Goal: Task Accomplishment & Management: Complete application form

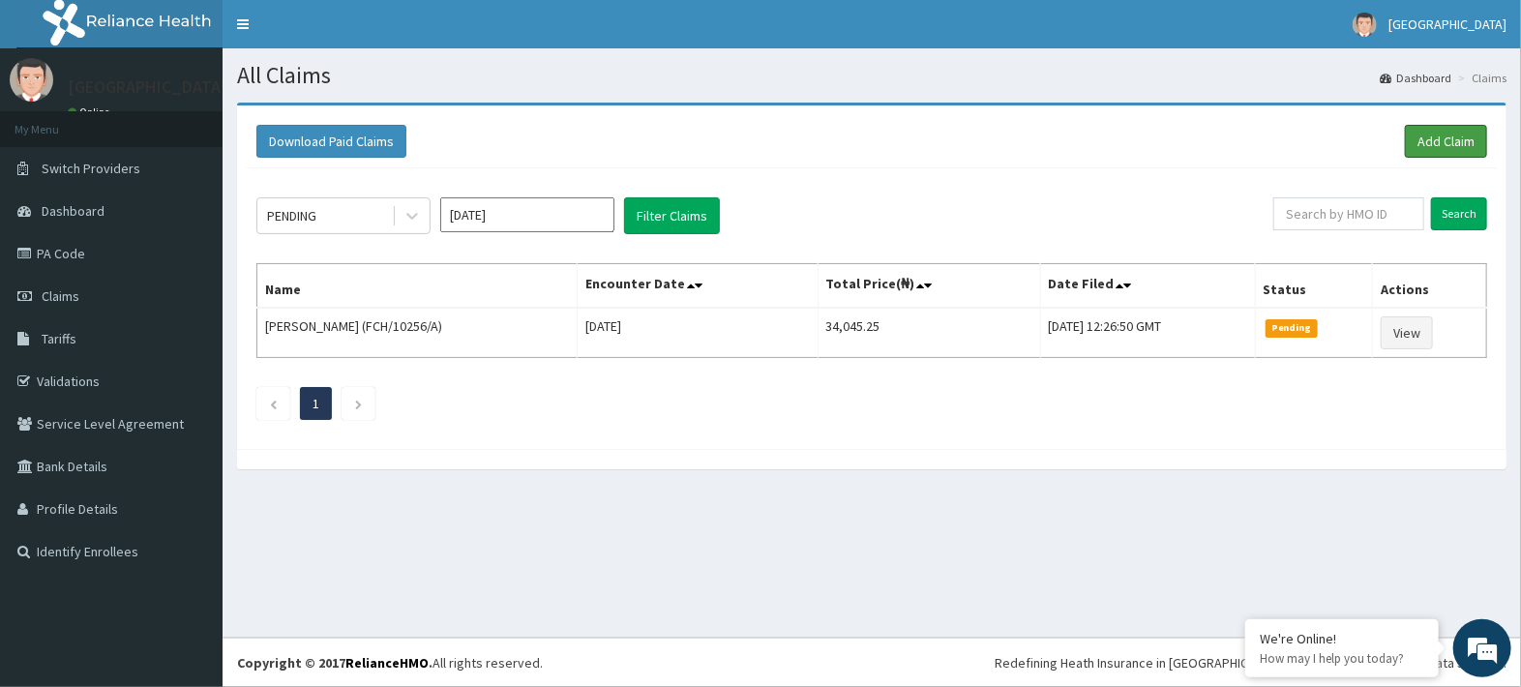
click at [949, 155] on link "Add Claim" at bounding box center [1446, 141] width 82 height 33
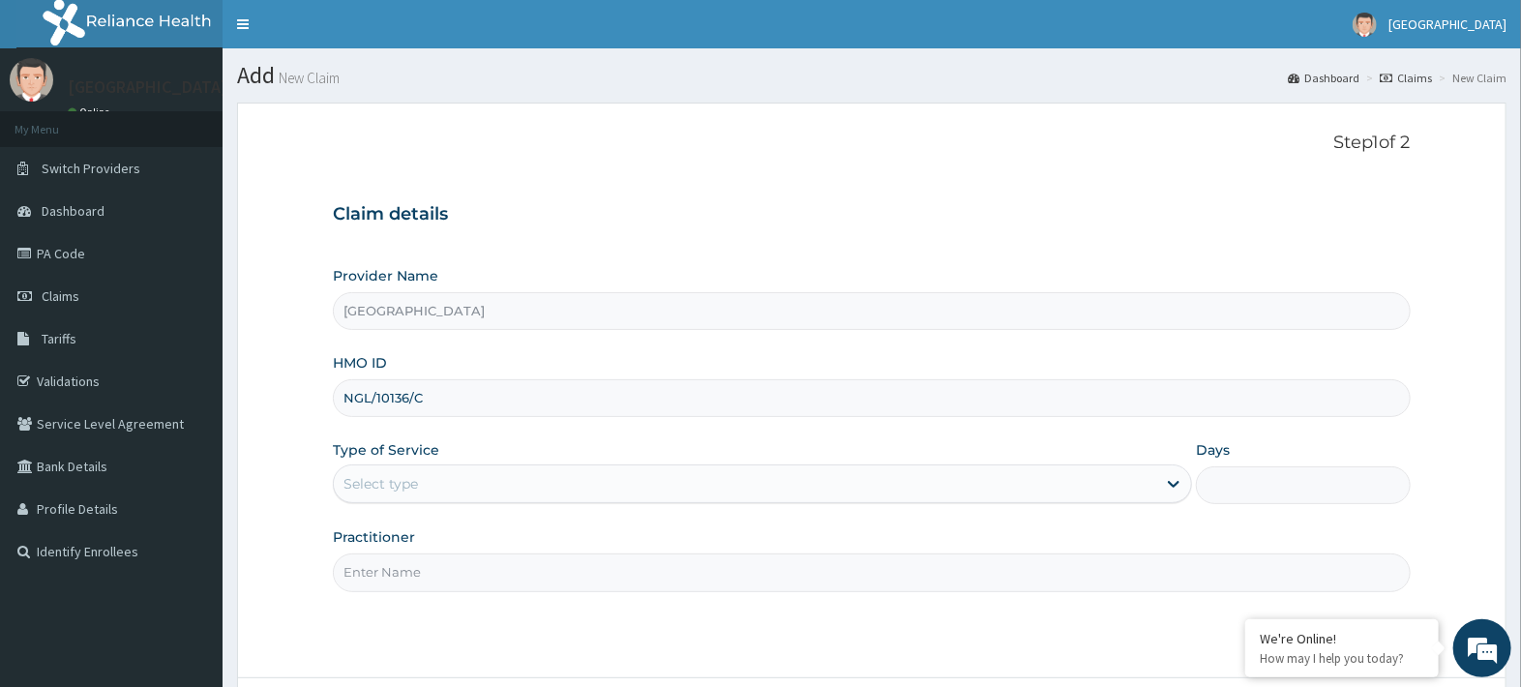
type input "NGL/10136/C"
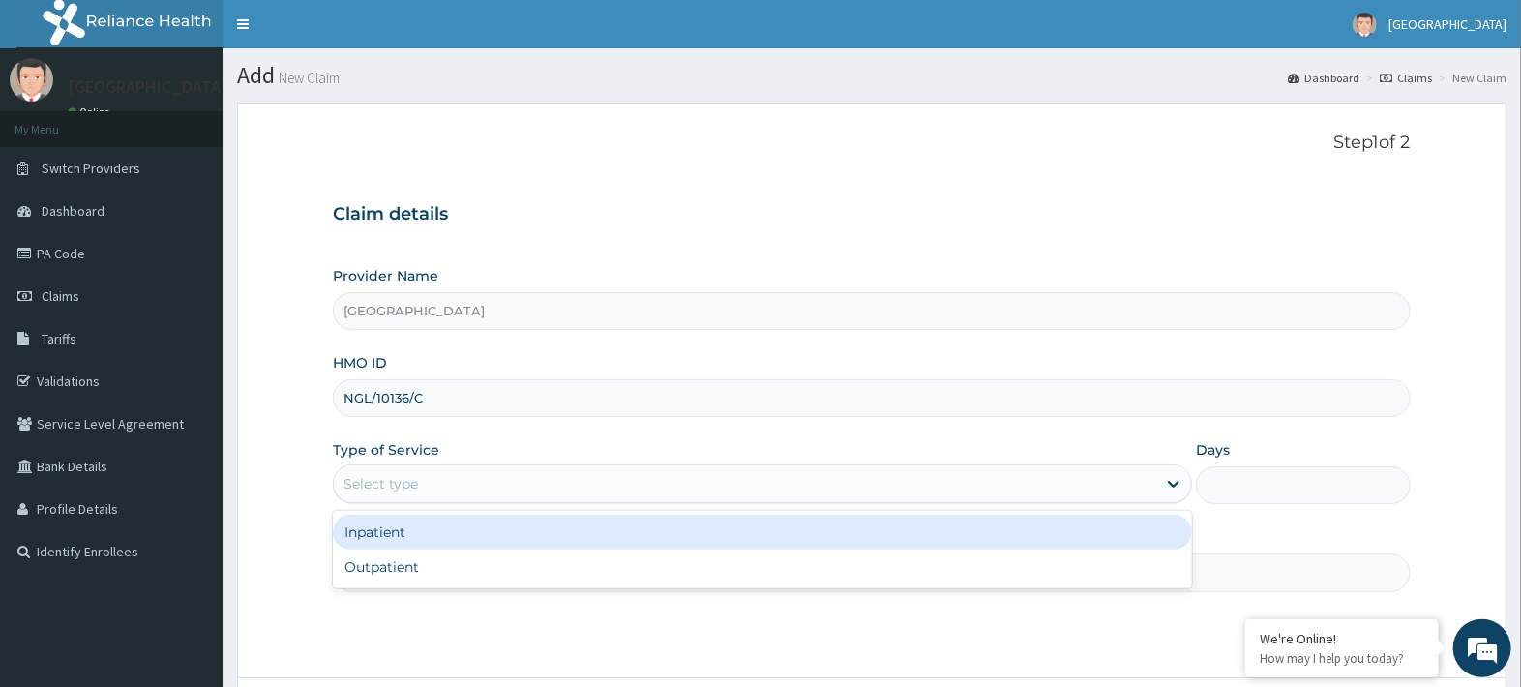
click at [375, 569] on div "Outpatient" at bounding box center [762, 567] width 859 height 35
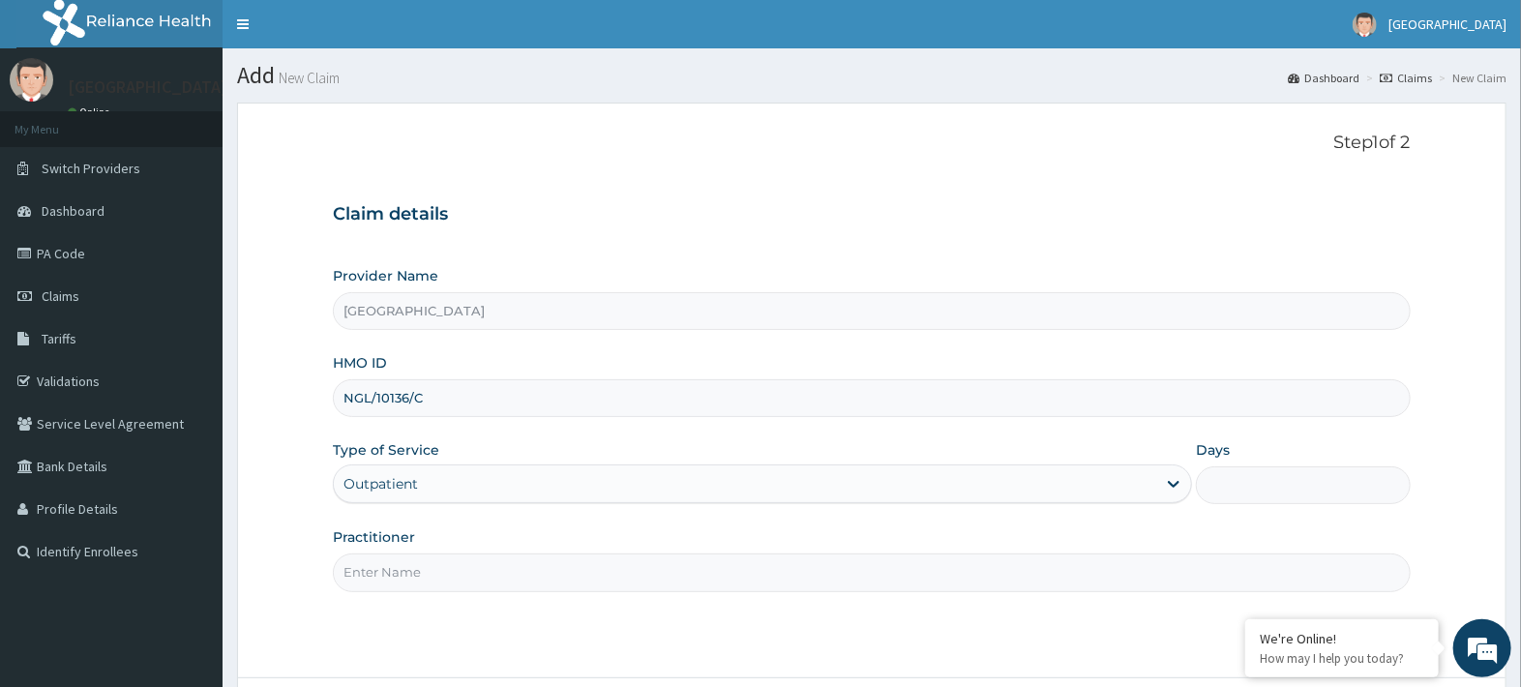
type input "1"
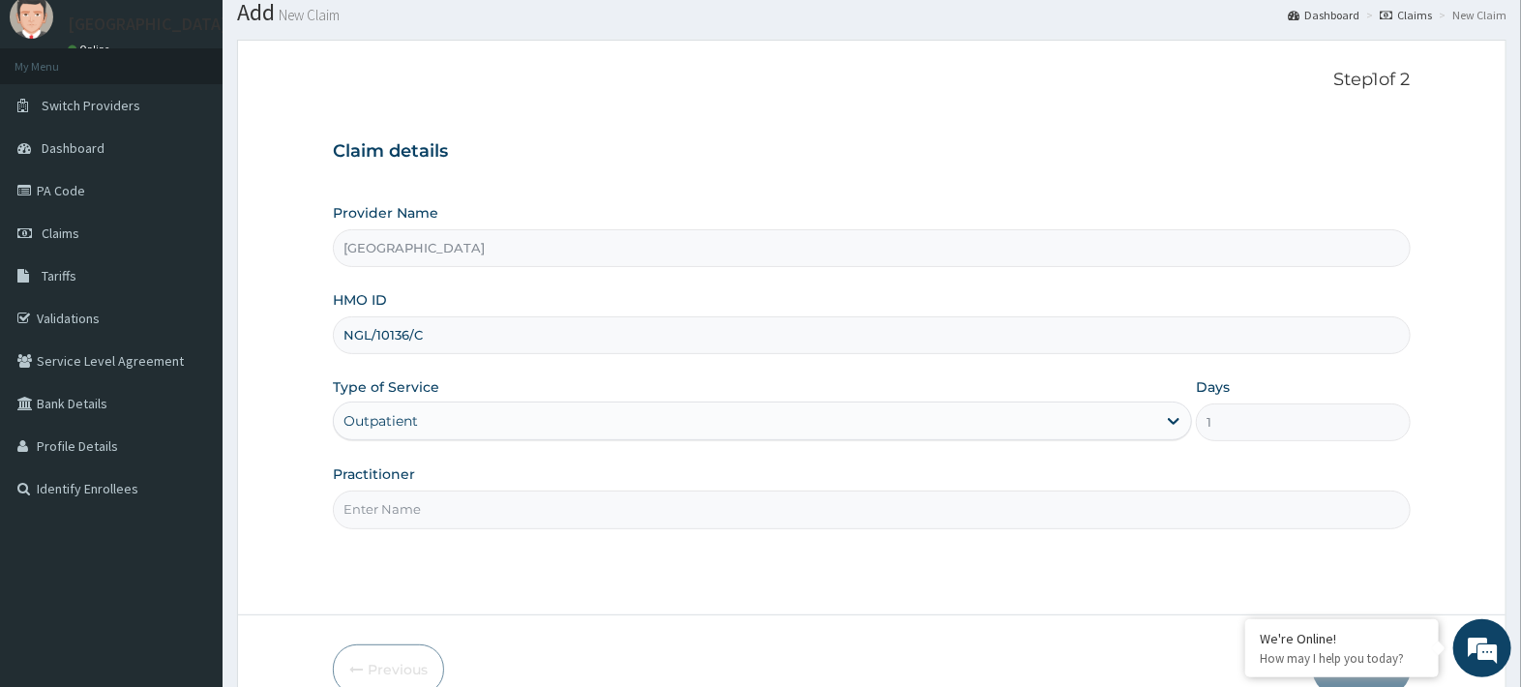
scroll to position [165, 0]
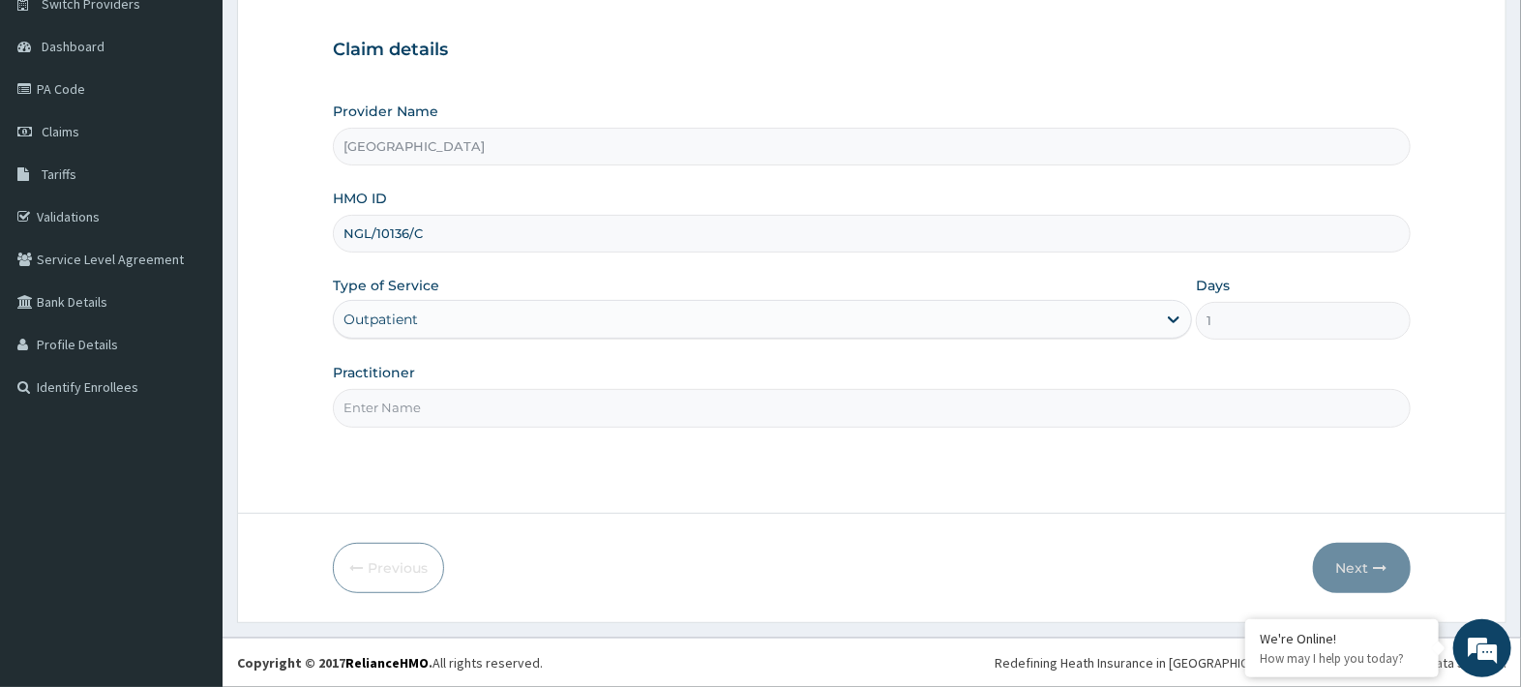
click at [362, 404] on input "Practitioner" at bounding box center [872, 408] width 1078 height 38
type input "Dr Ucheya"
click at [1365, 553] on button "Next" at bounding box center [1362, 568] width 98 height 50
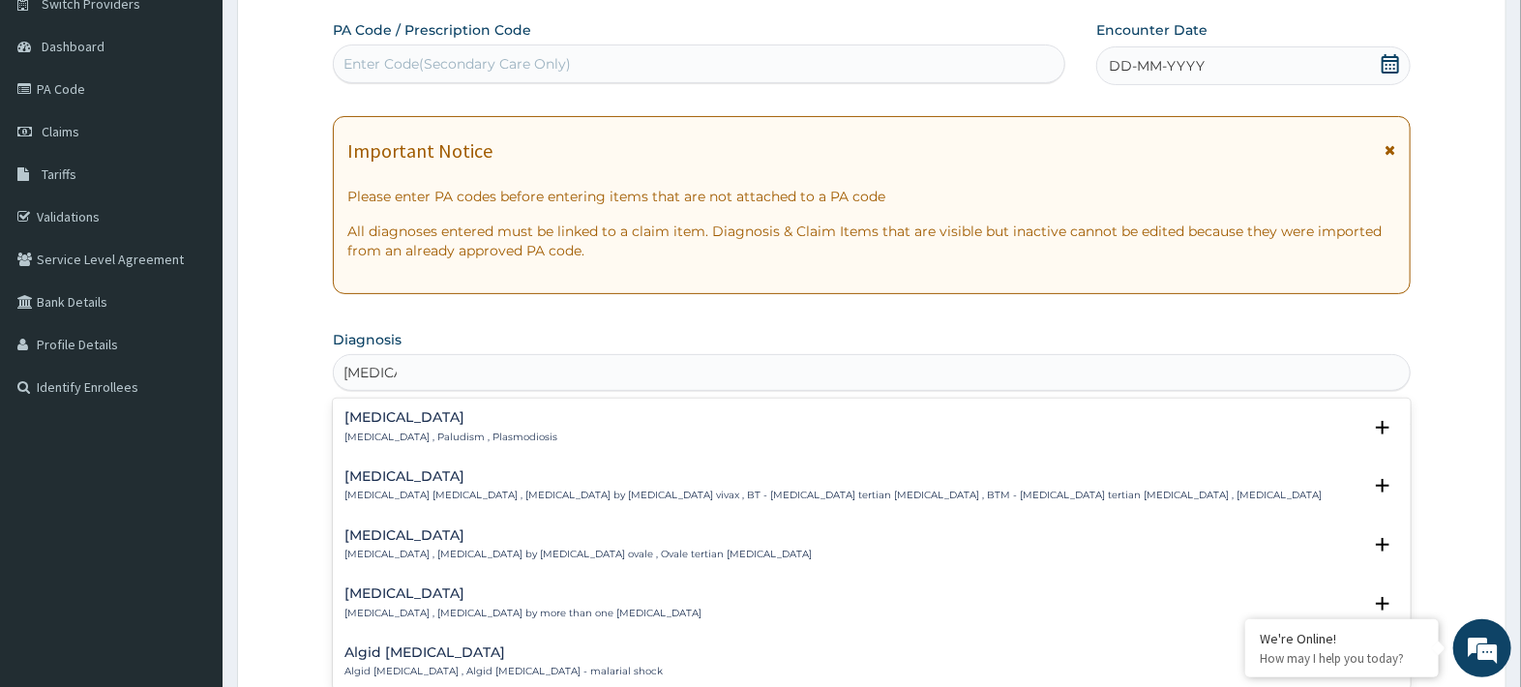
click at [1381, 427] on icon "open select status" at bounding box center [1383, 428] width 14 height 14
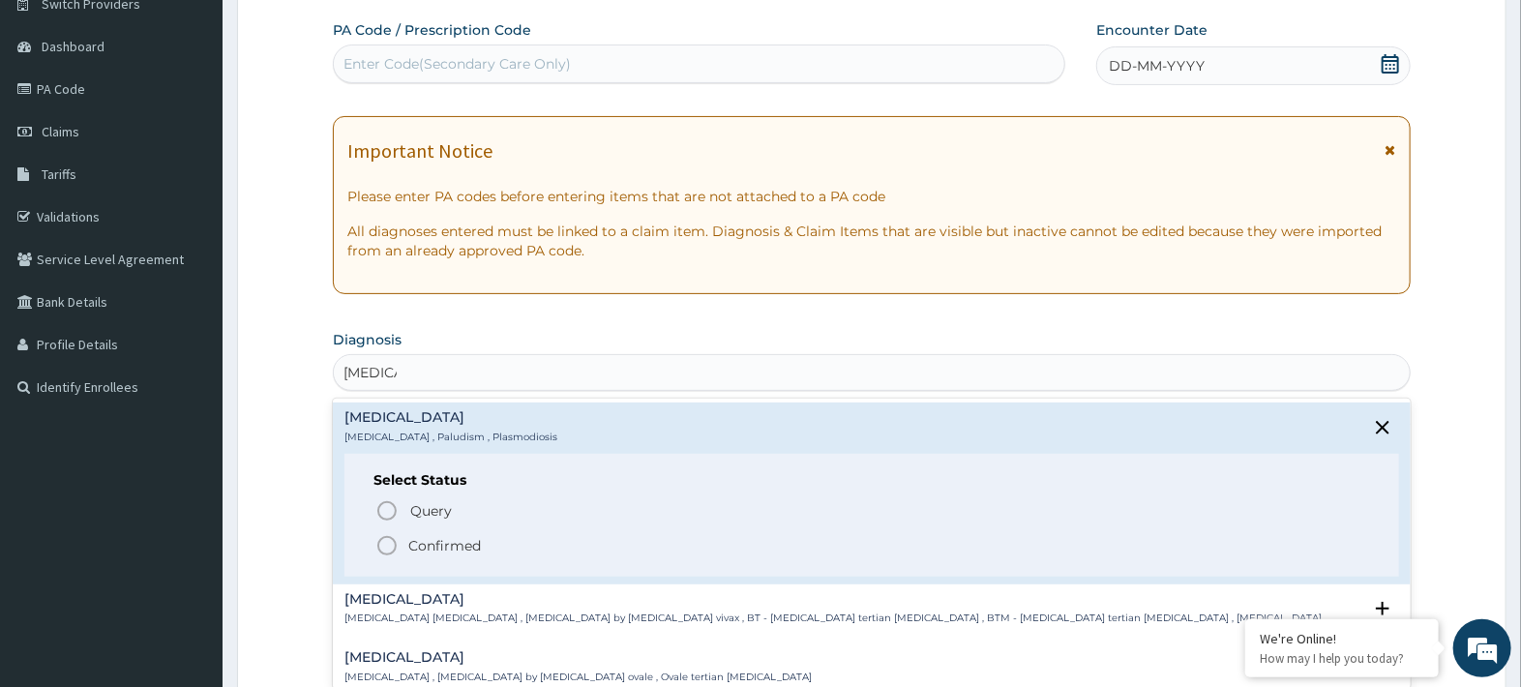
click at [392, 516] on icon "status option query" at bounding box center [386, 510] width 23 height 23
type input "malaria"
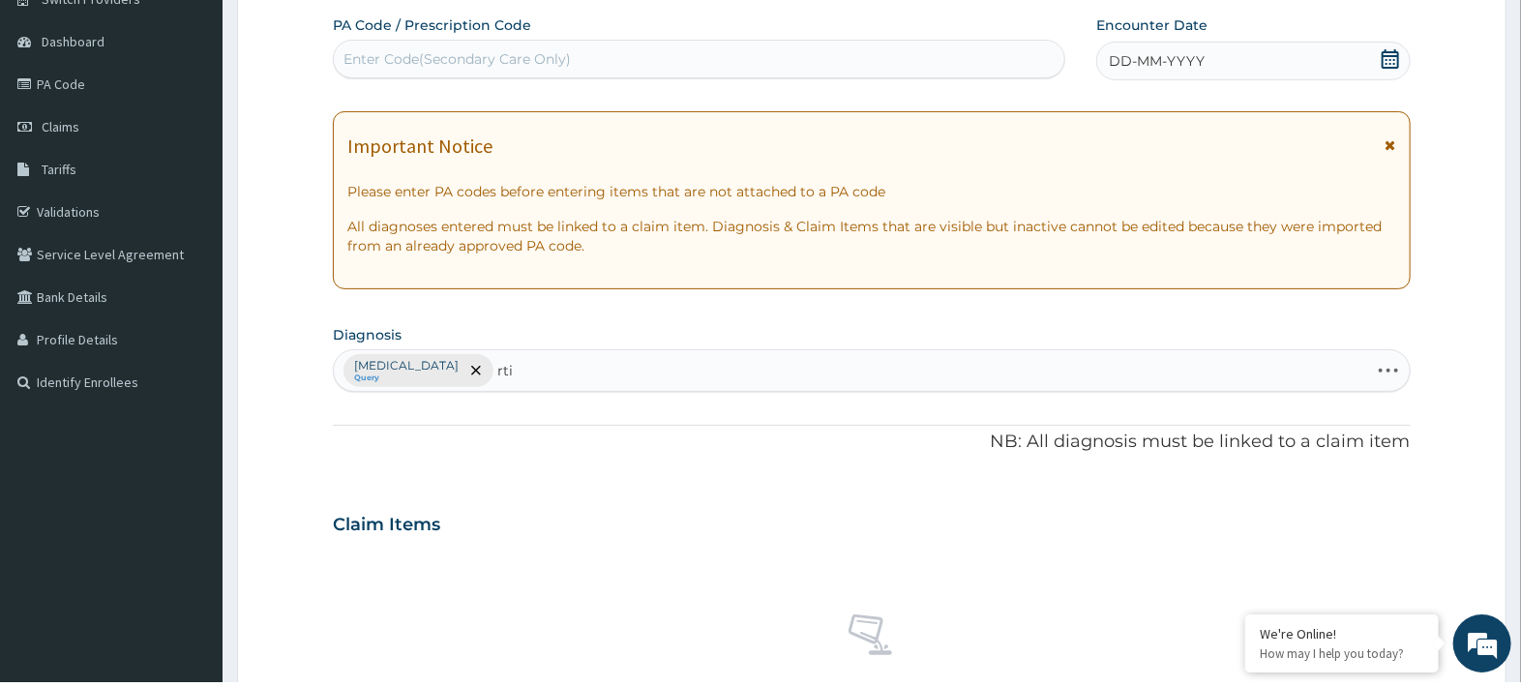
scroll to position [254, 0]
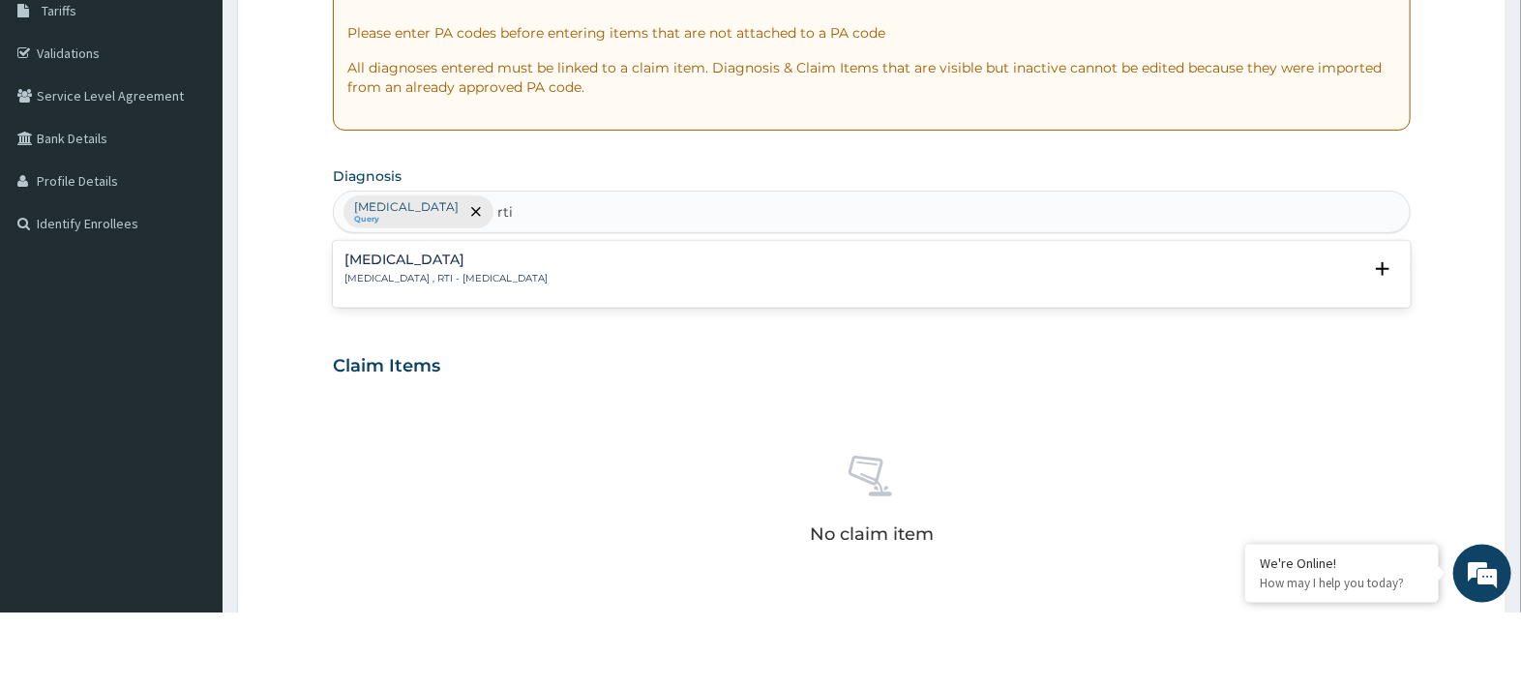
click at [770, 334] on div "Respiratory tract infection Respiratory tract infection , RTI - Respiratory tra…" at bounding box center [871, 344] width 1055 height 34
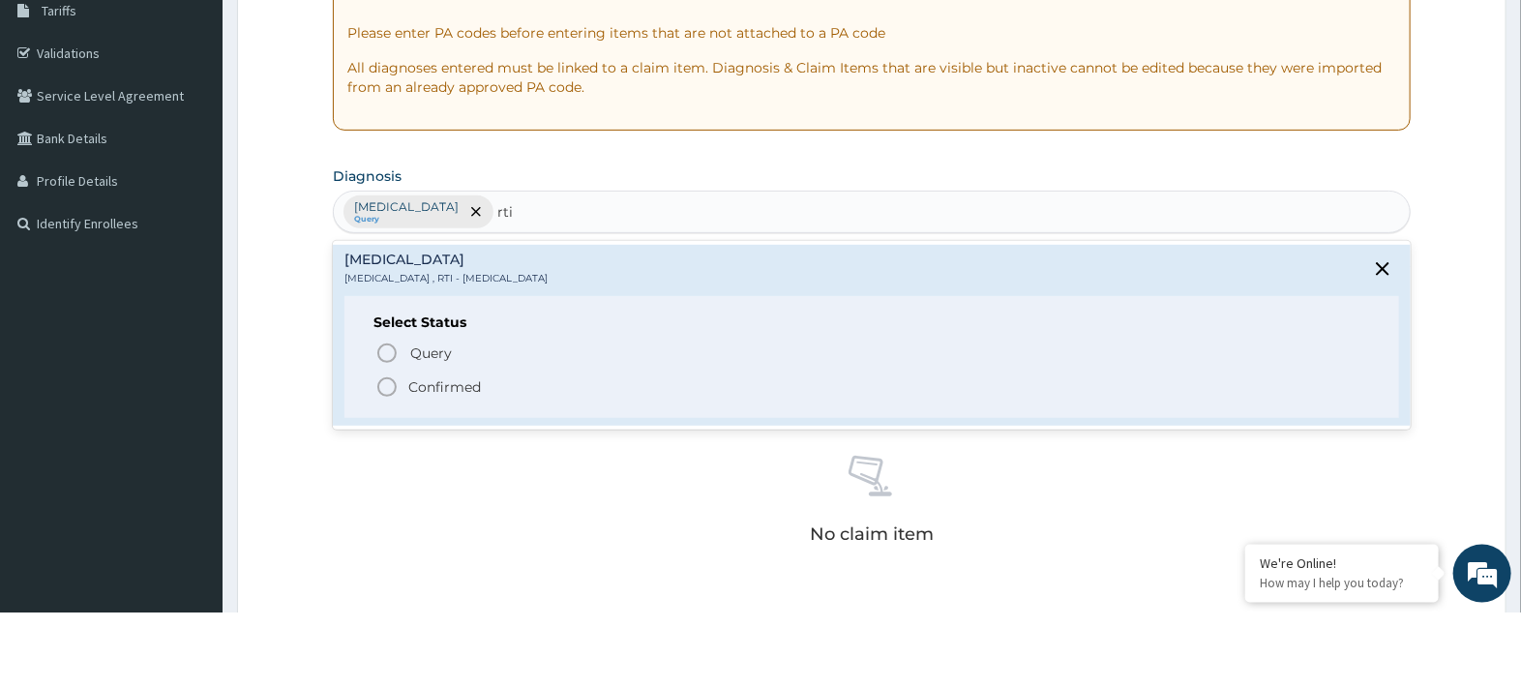
click at [389, 465] on icon "status option filled" at bounding box center [386, 461] width 23 height 23
type input "rti"
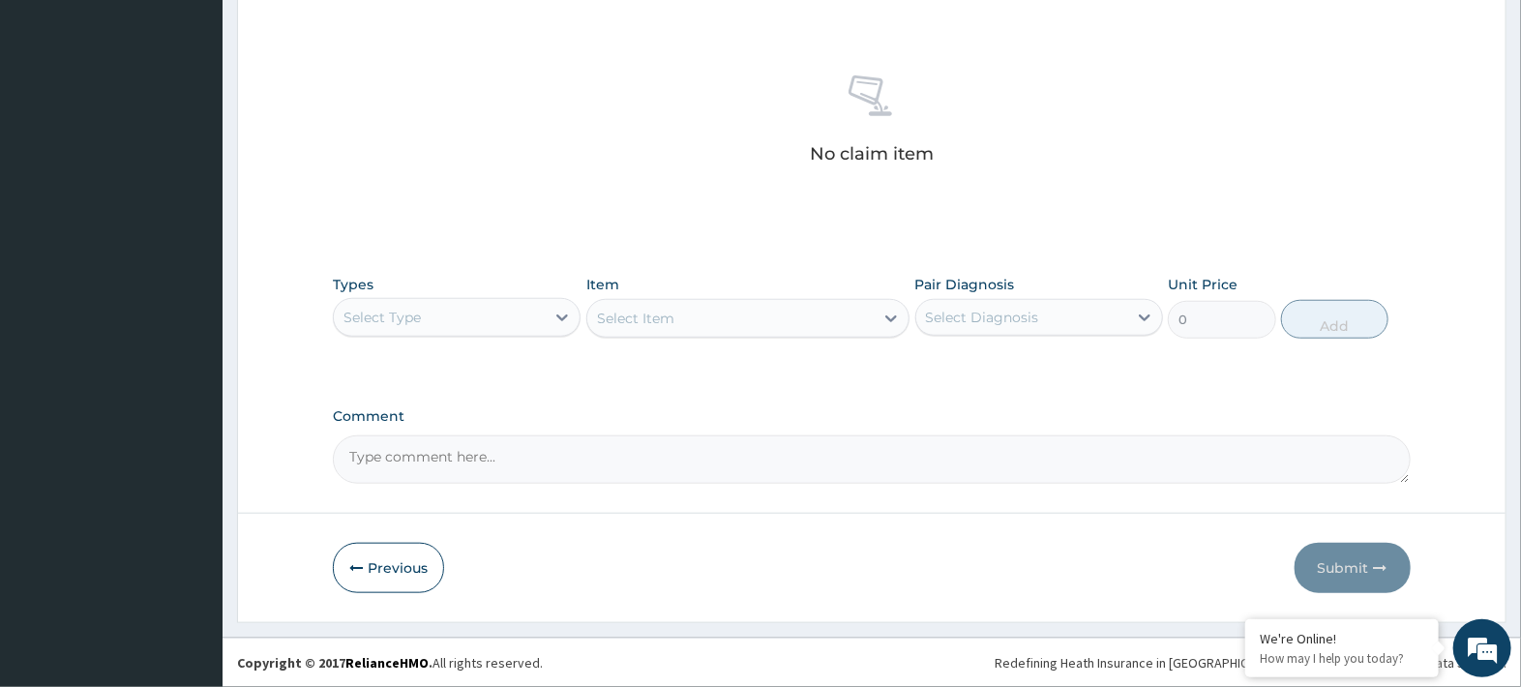
scroll to position [708, 0]
click at [412, 277] on div "Types Select Type" at bounding box center [457, 307] width 248 height 64
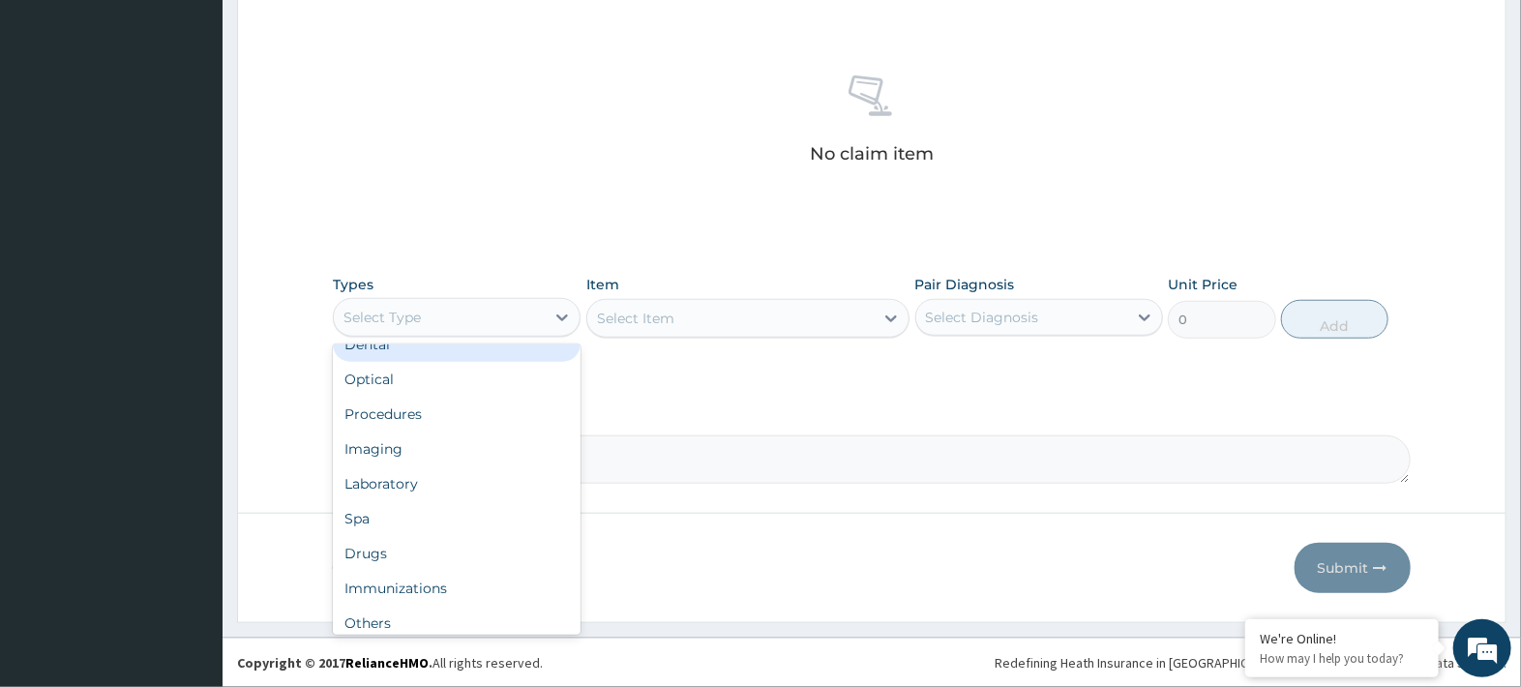
scroll to position [0, 0]
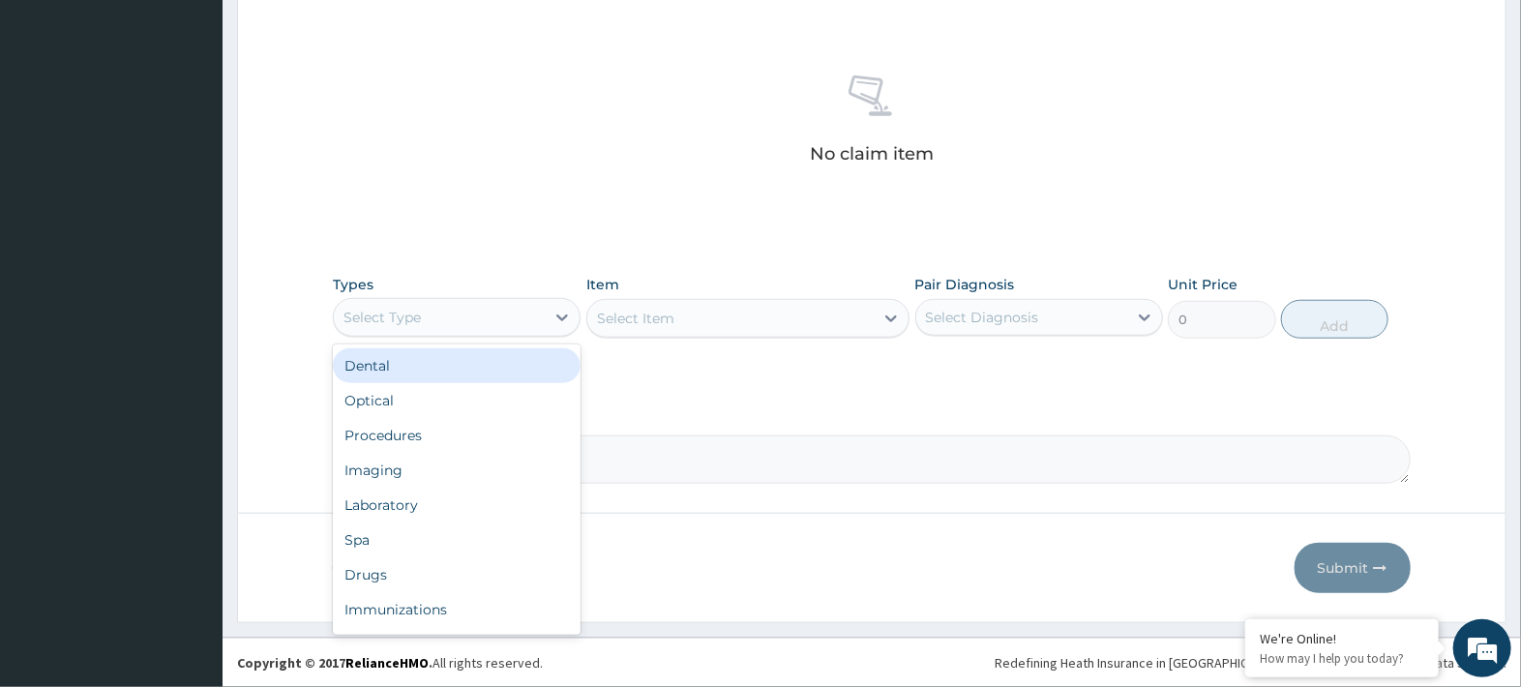
click at [365, 431] on div "Procedures" at bounding box center [457, 435] width 248 height 35
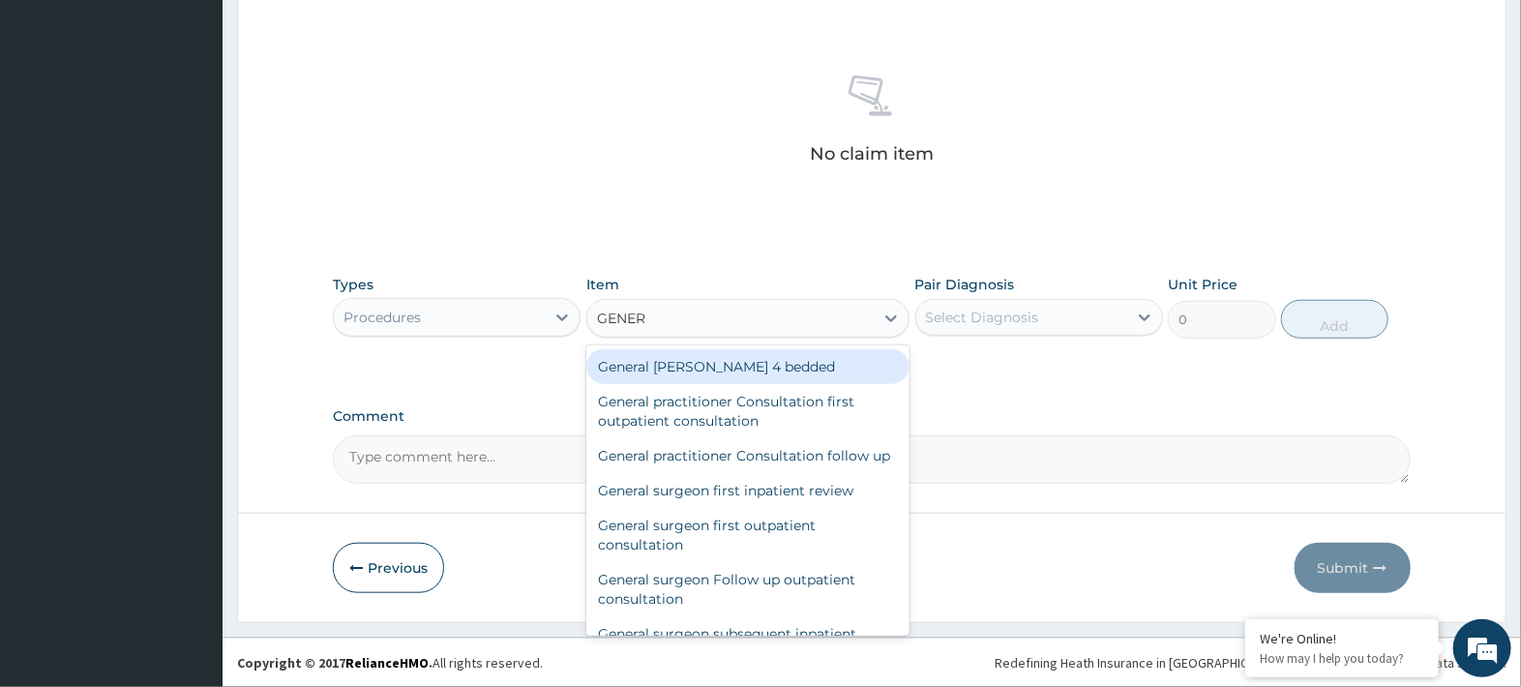
click at [736, 413] on div "General practitioner Consultation first outpatient consultation" at bounding box center [747, 411] width 323 height 54
type input "GENER"
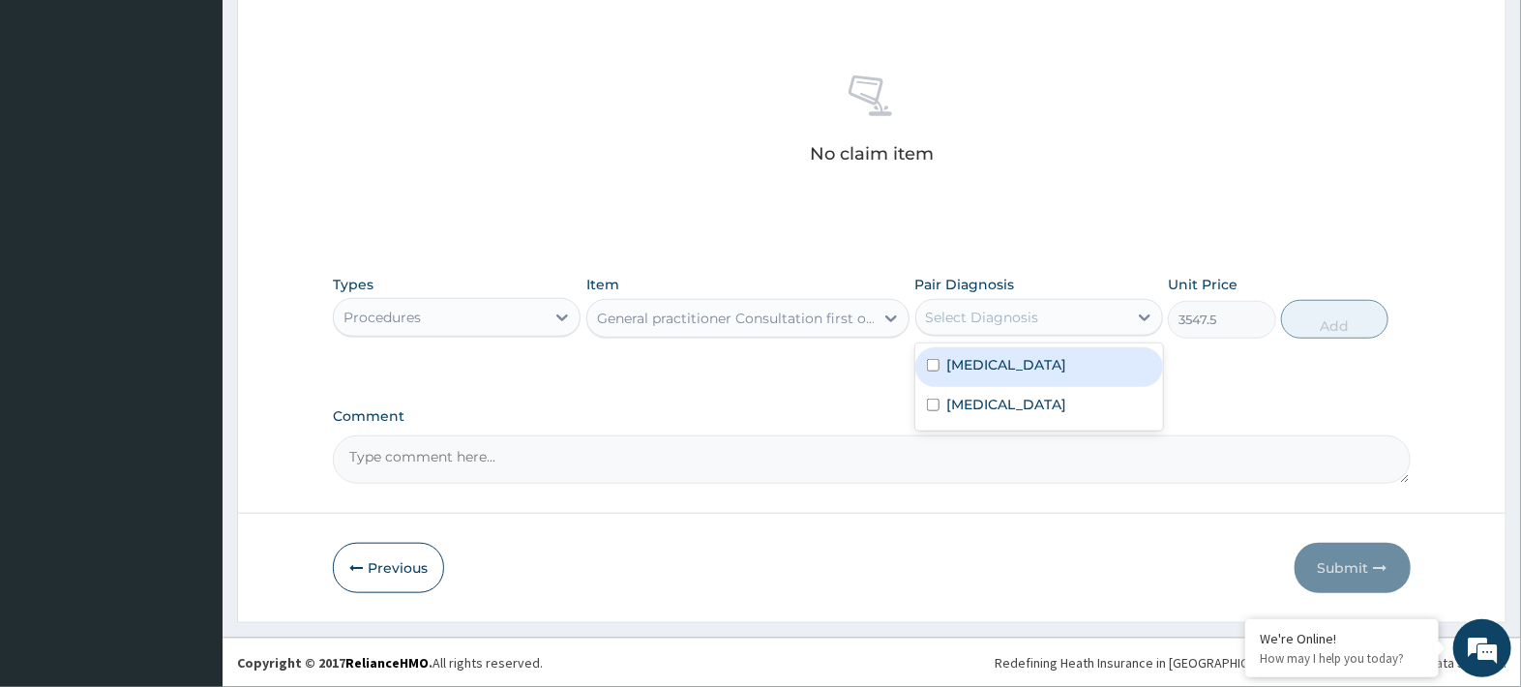
click at [1101, 365] on div "Malaria" at bounding box center [1039, 367] width 248 height 40
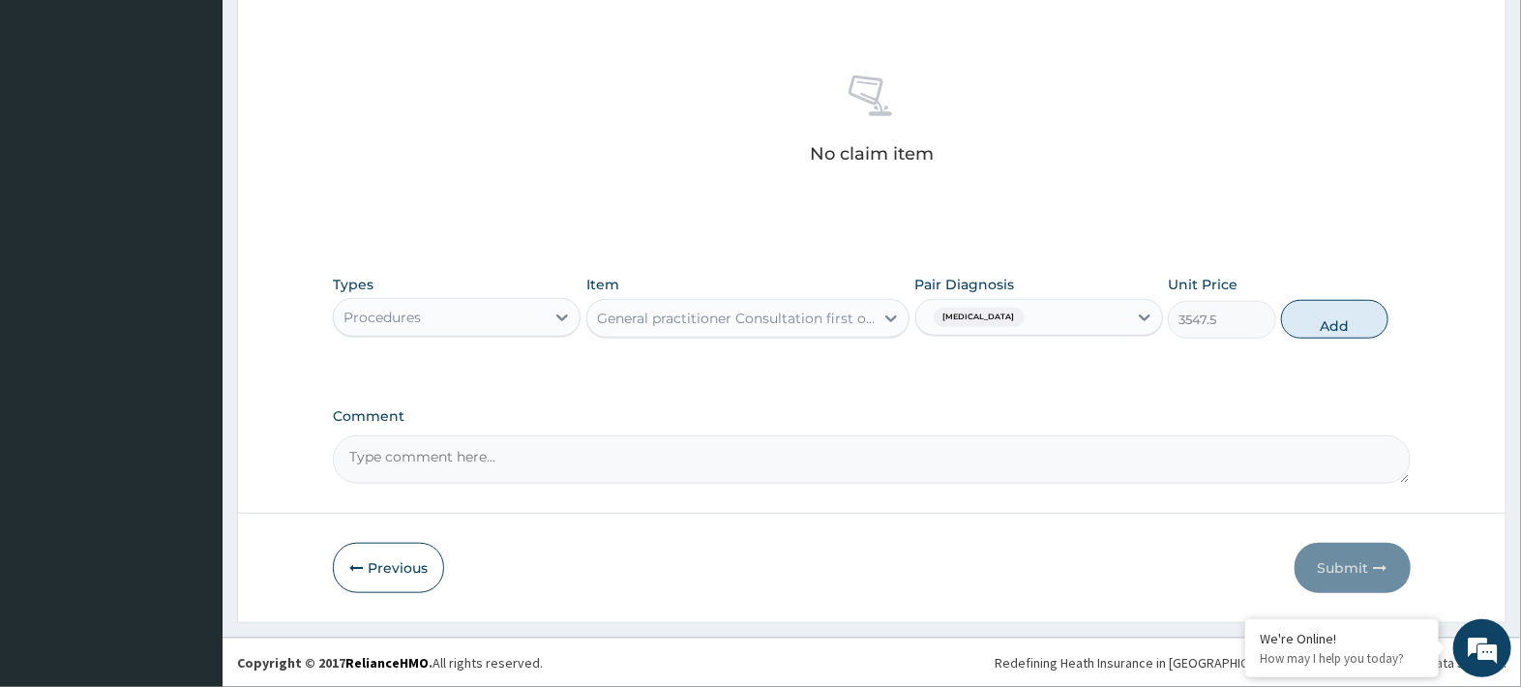
click at [1085, 440] on textarea "Comment" at bounding box center [872, 459] width 1078 height 48
click at [1067, 404] on label "Respiratory tract infection" at bounding box center [1007, 404] width 120 height 19
click at [1334, 325] on button "Add" at bounding box center [1334, 319] width 107 height 39
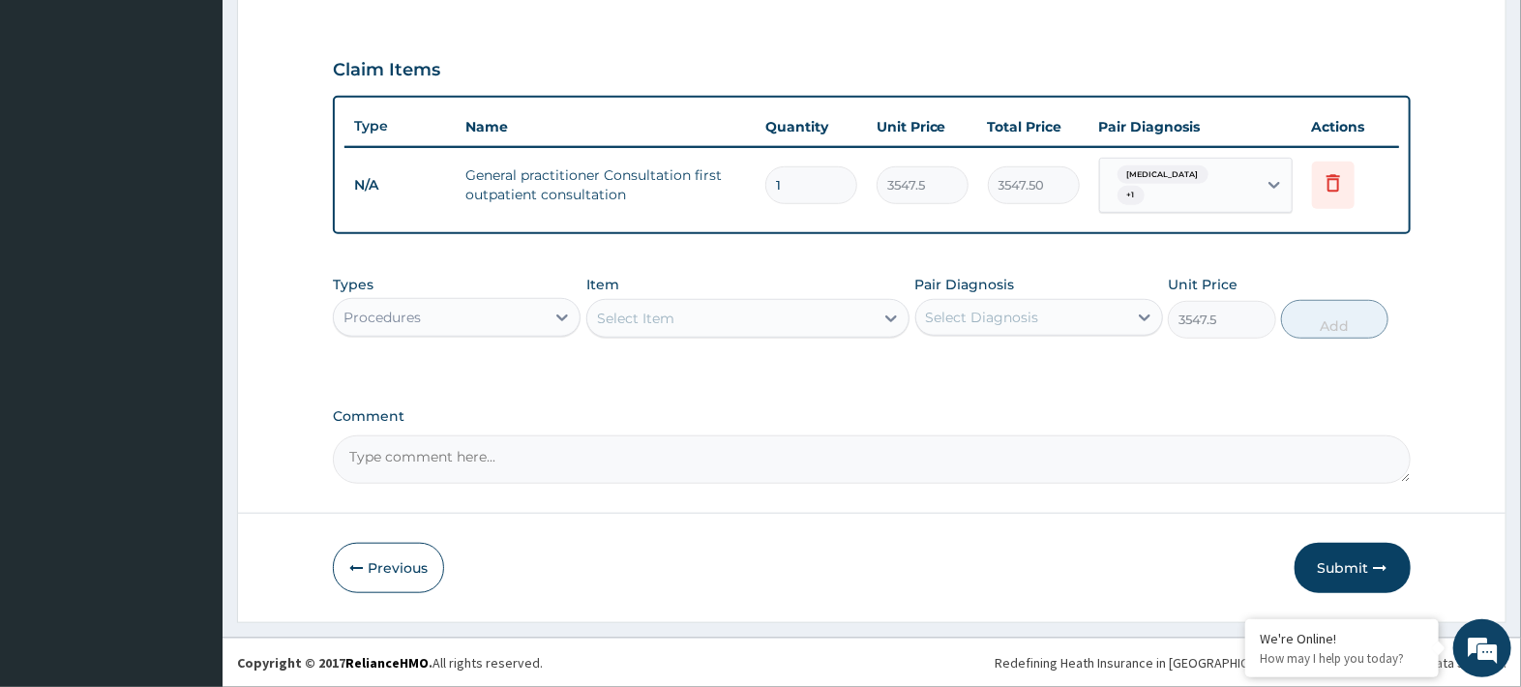
type input "0"
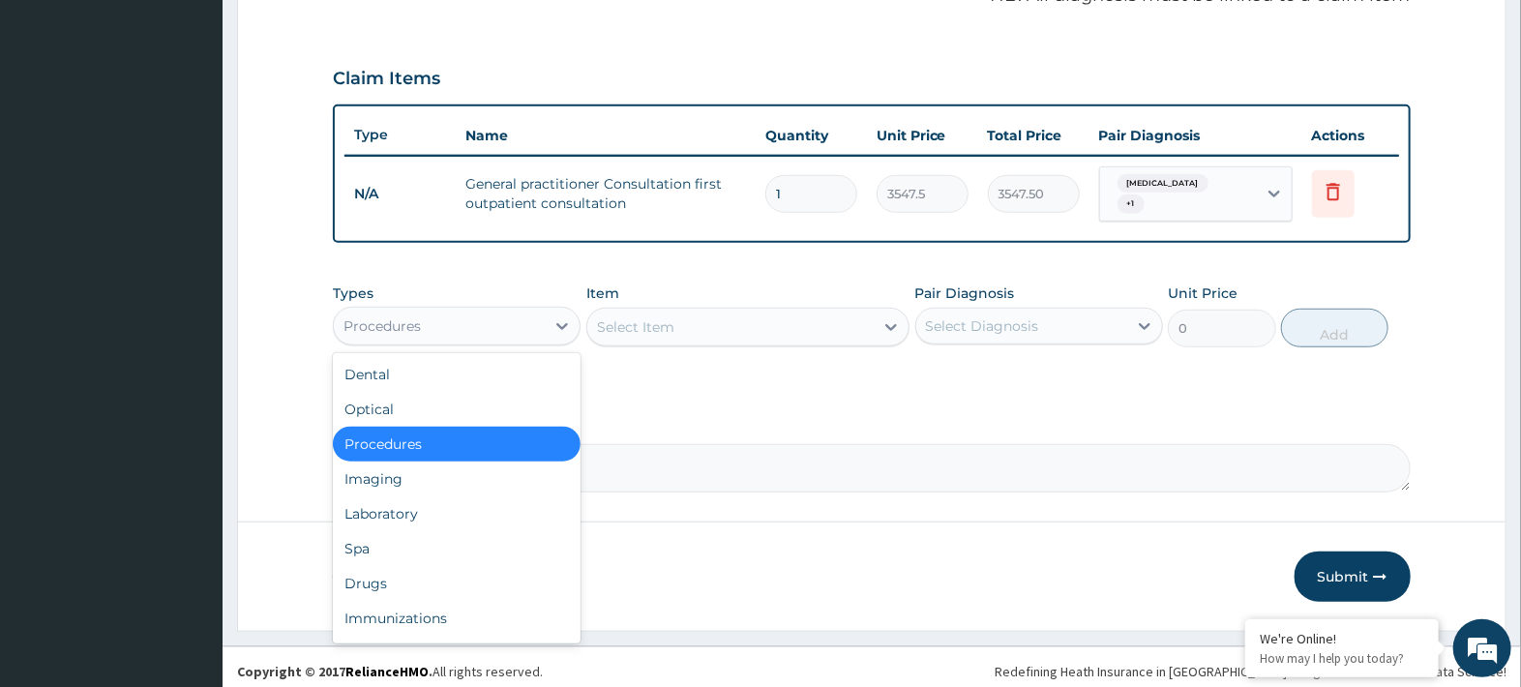
click at [381, 553] on div "Spa" at bounding box center [457, 548] width 248 height 35
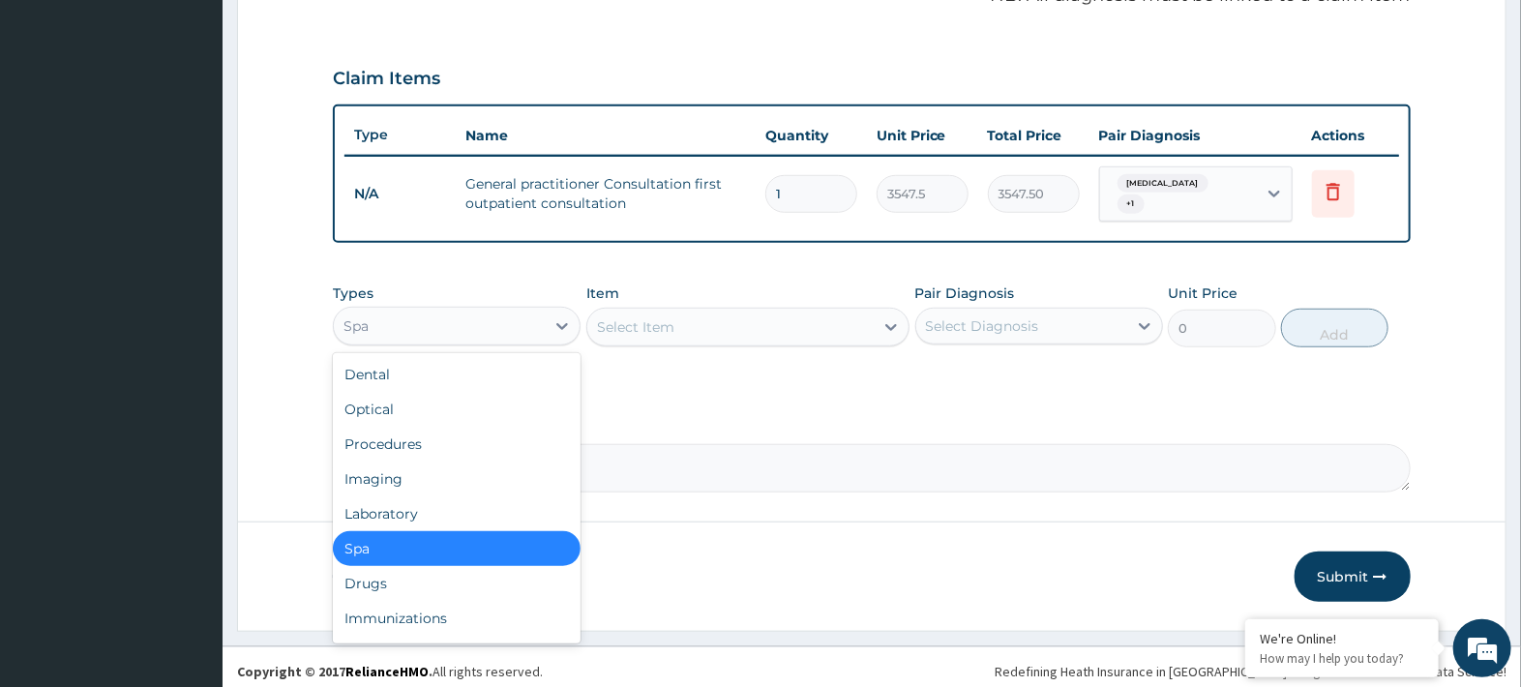
click at [435, 576] on div "Drugs" at bounding box center [457, 583] width 248 height 35
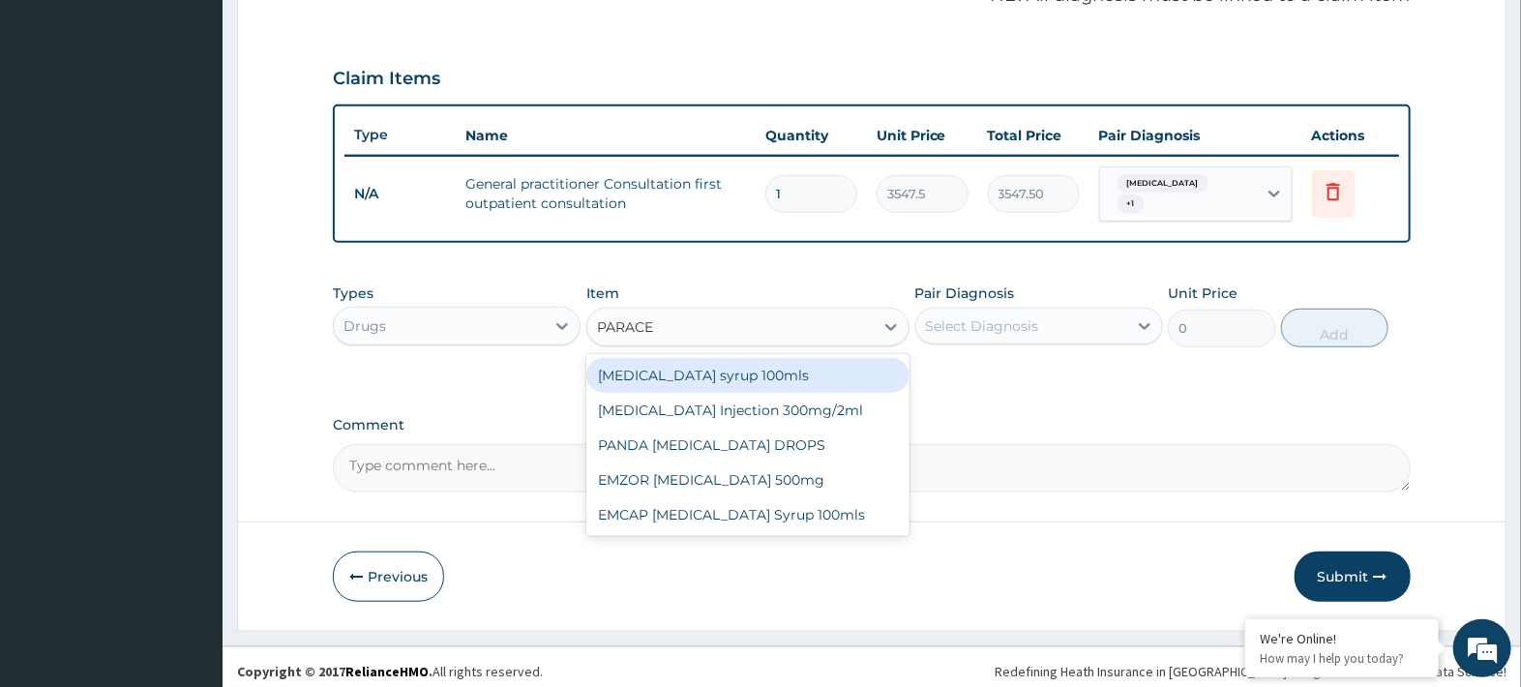
scroll to position [0, 0]
click at [630, 507] on div "EMCAP PARACETAMOL Syrup 100mls" at bounding box center [747, 514] width 323 height 35
type input "PARACE"
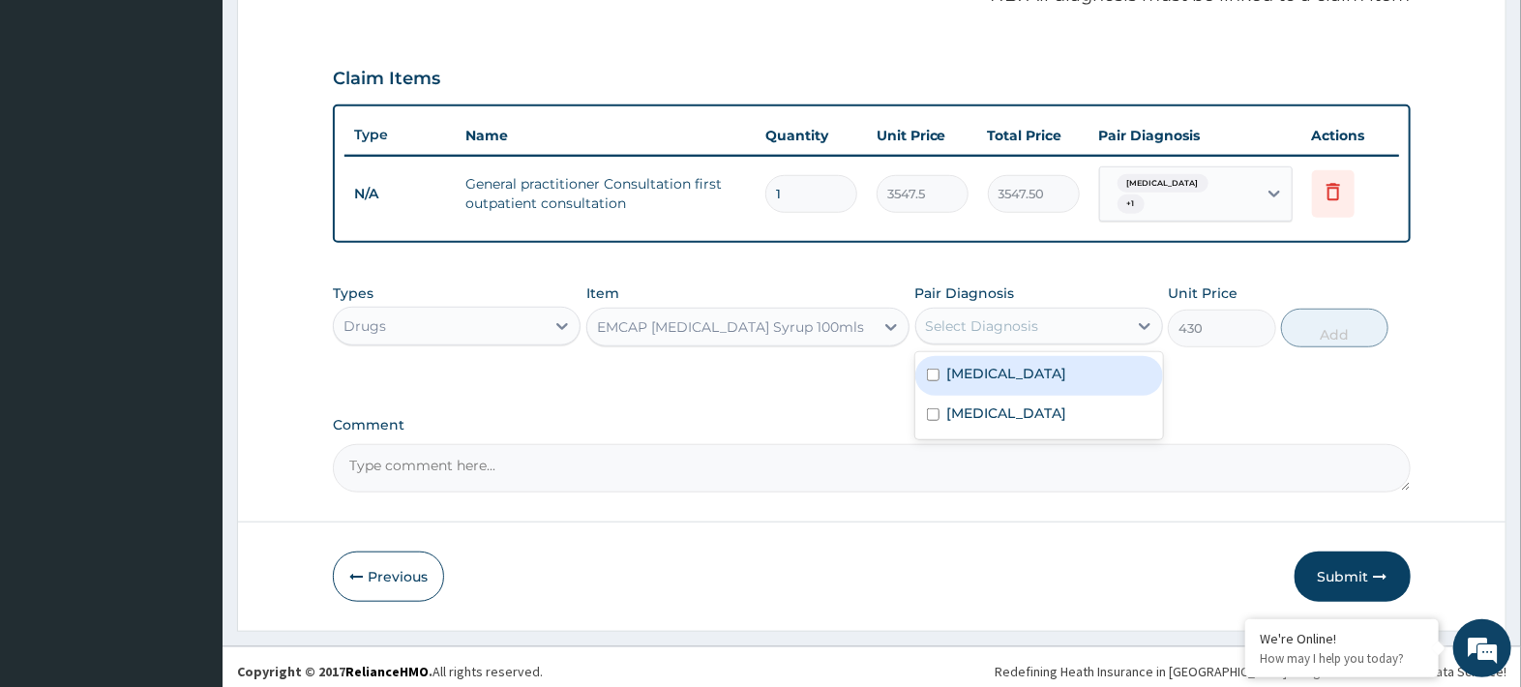
click at [1084, 371] on div "Malaria" at bounding box center [1039, 376] width 248 height 40
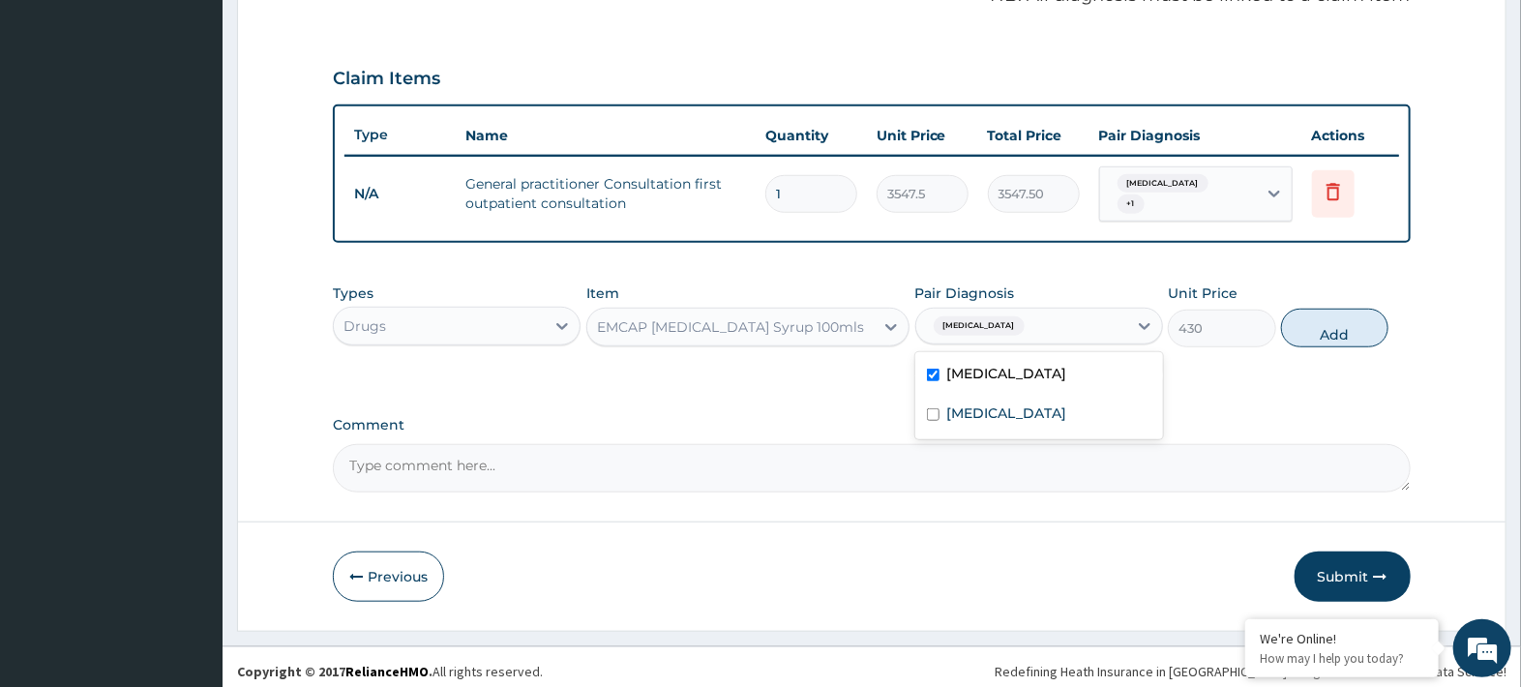
click at [1067, 404] on label "Respiratory tract infection" at bounding box center [1007, 413] width 120 height 19
click at [1322, 326] on button "Add" at bounding box center [1334, 328] width 107 height 39
type input "0"
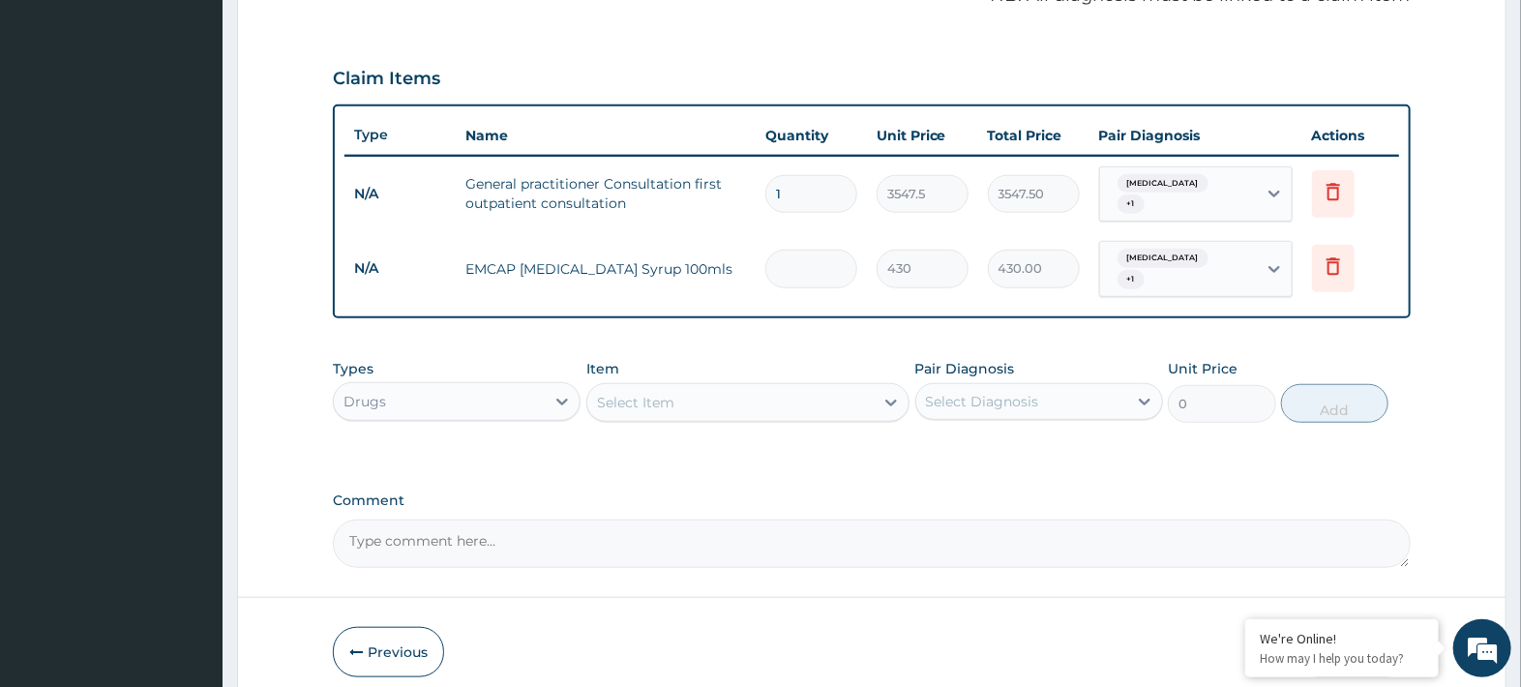
type input "0.00"
type input "3"
type input "1290.00"
type input "3"
click at [1299, 454] on div "PA Code / Prescription Code Enter Code(Secondary Care Only) Encounter Date DD-M…" at bounding box center [872, 68] width 1078 height 999
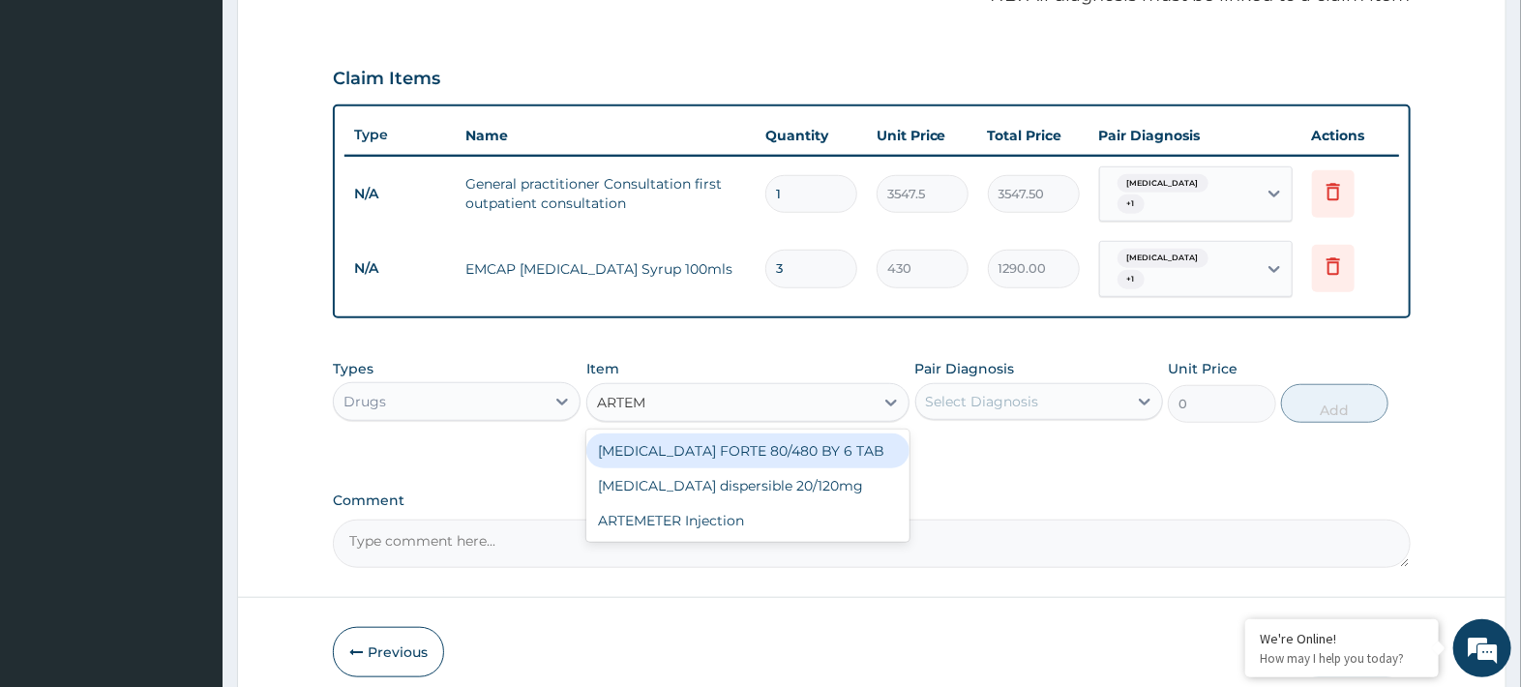
click at [815, 516] on div "ARTEMETER Injection" at bounding box center [747, 520] width 323 height 35
type input "ARTEM"
type input "860"
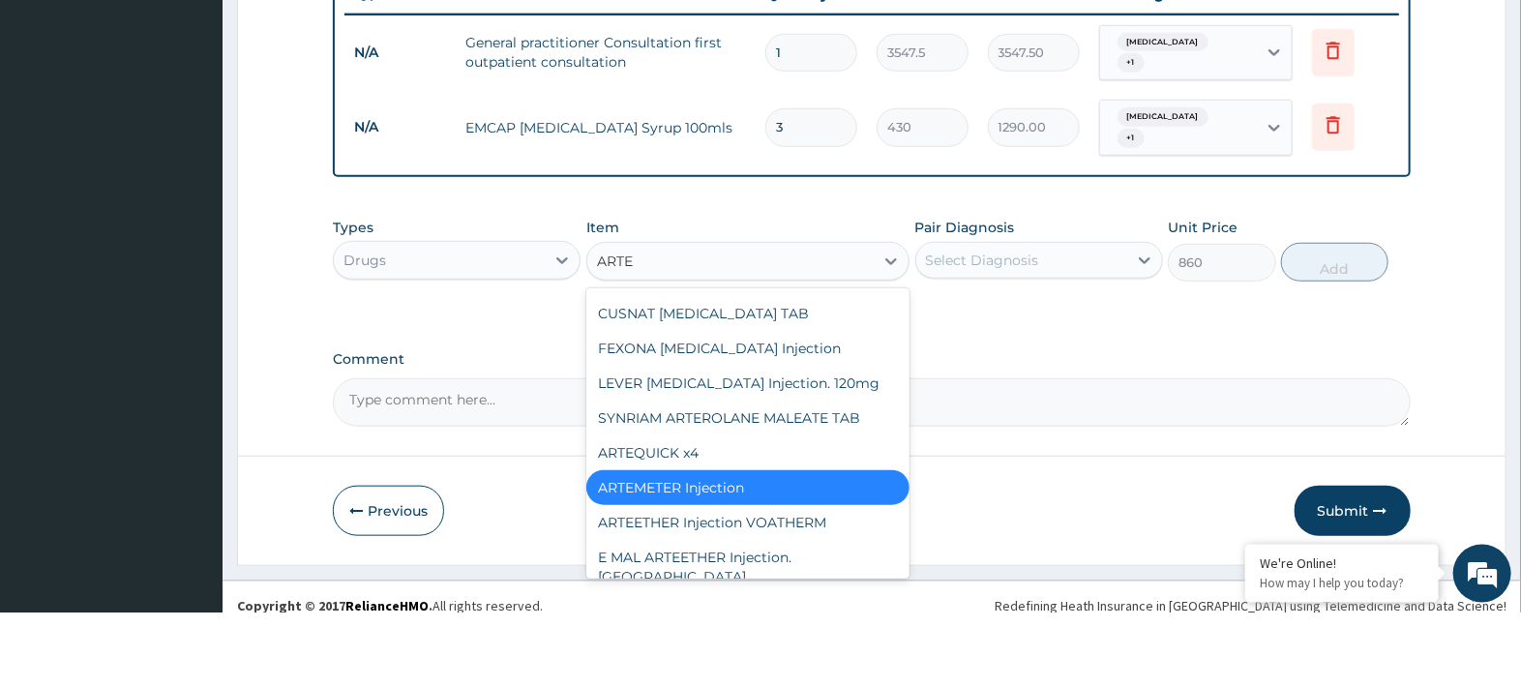
scroll to position [682, 0]
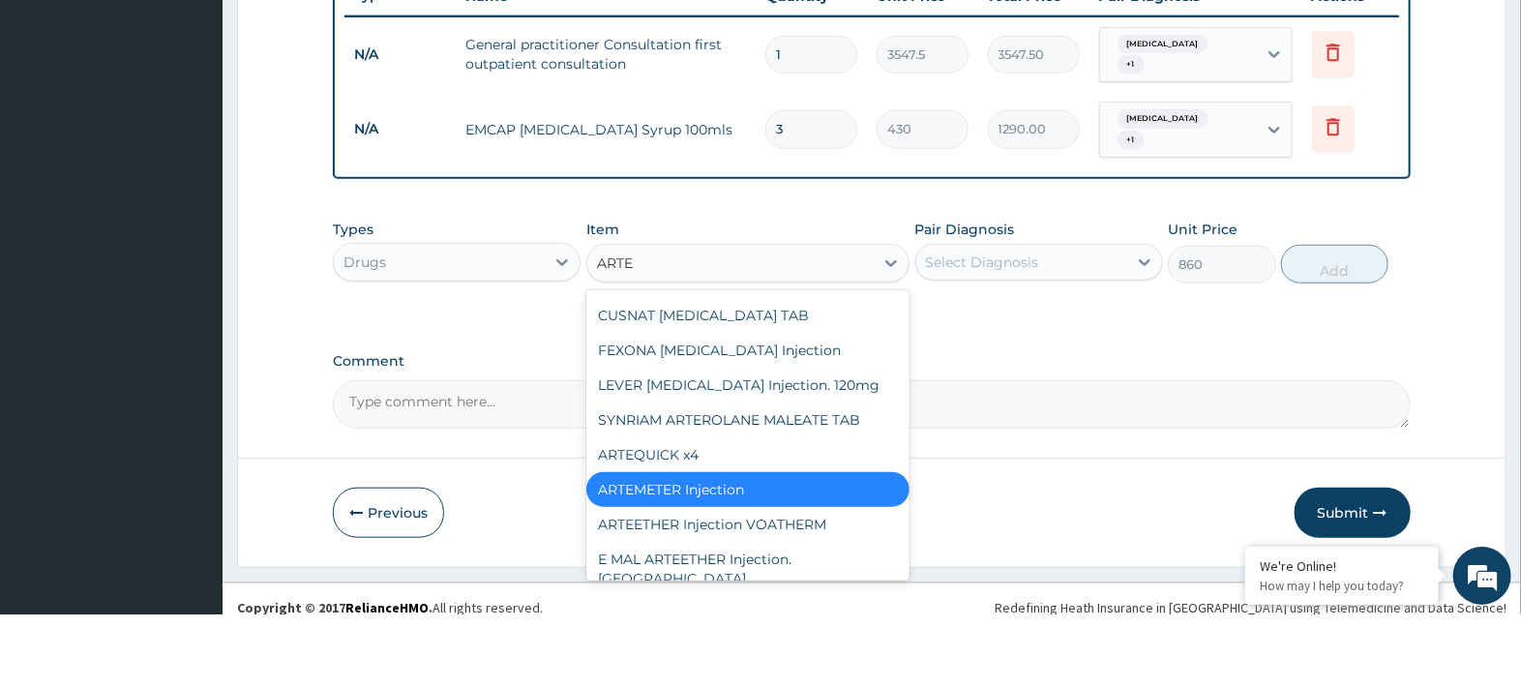
click at [868, 549] on div "ARTEMETER Injection" at bounding box center [747, 562] width 323 height 35
type input "ARTE"
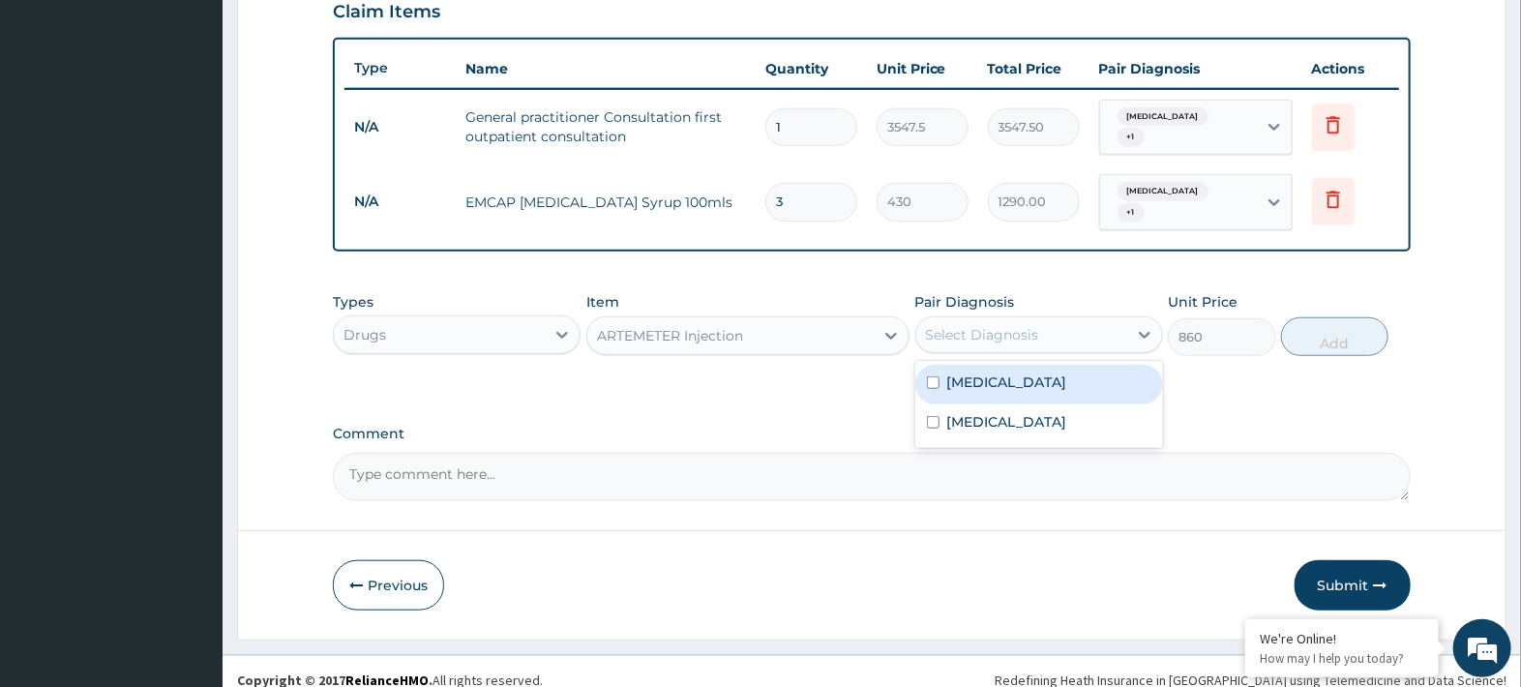
click at [1043, 370] on div "Malaria" at bounding box center [1039, 385] width 248 height 40
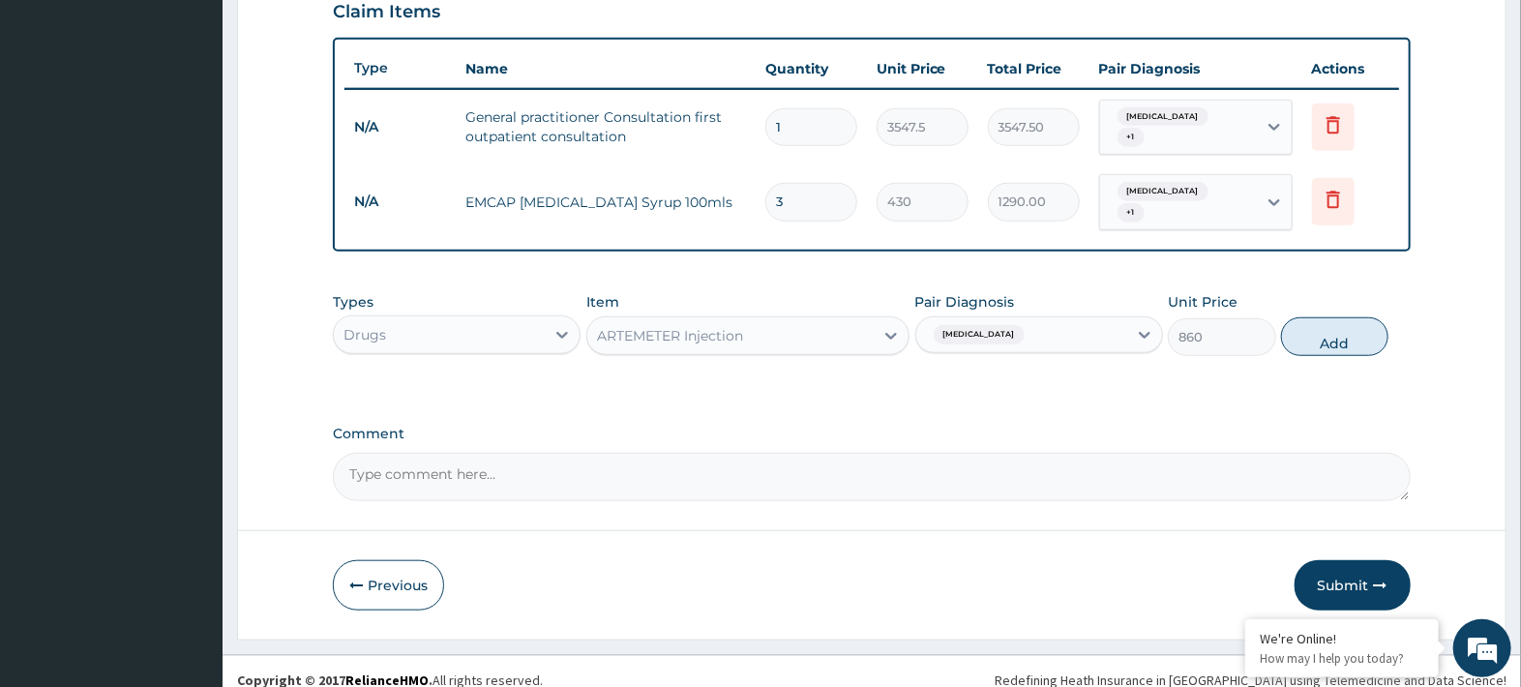
click at [1334, 319] on button "Add" at bounding box center [1334, 336] width 107 height 39
type input "0"
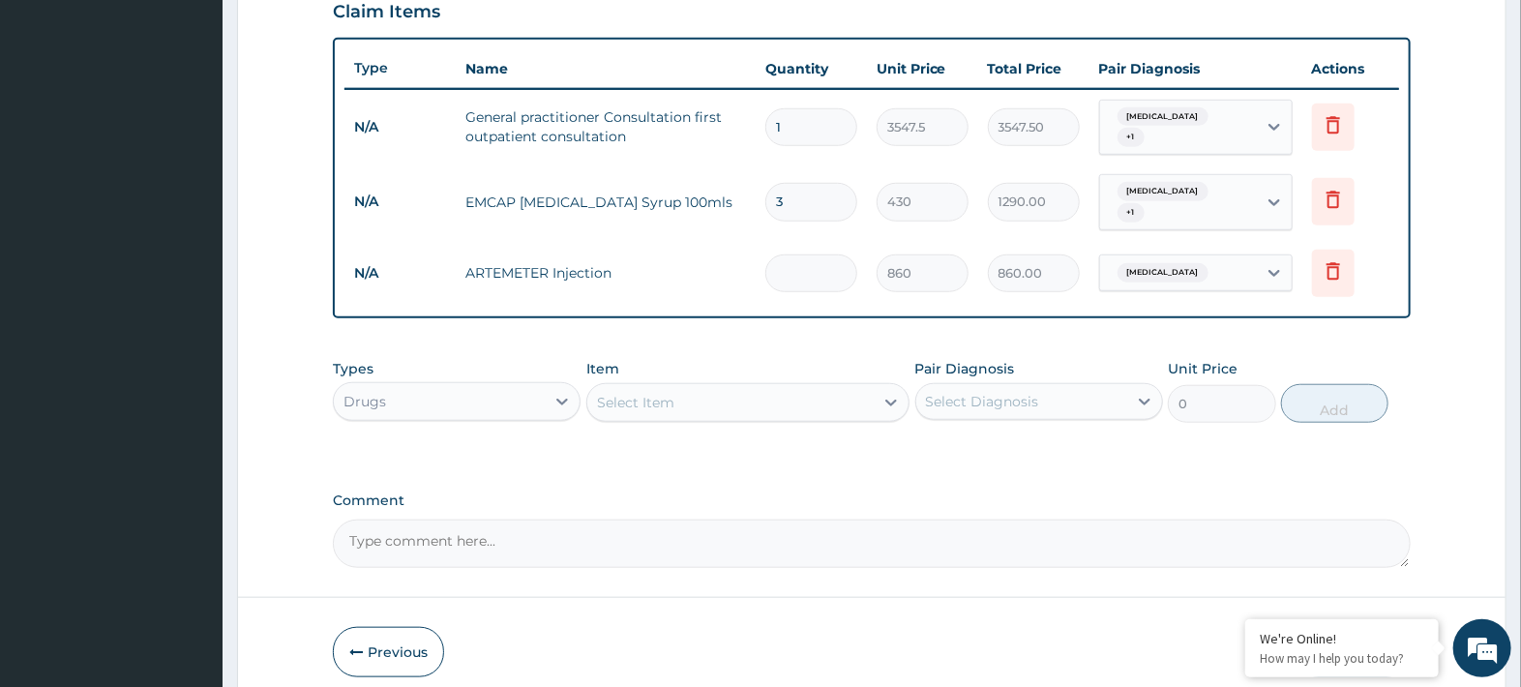
type input "0.00"
type input "3"
type input "2580.00"
type input "3"
click at [1296, 493] on label "Comment" at bounding box center [872, 501] width 1078 height 16
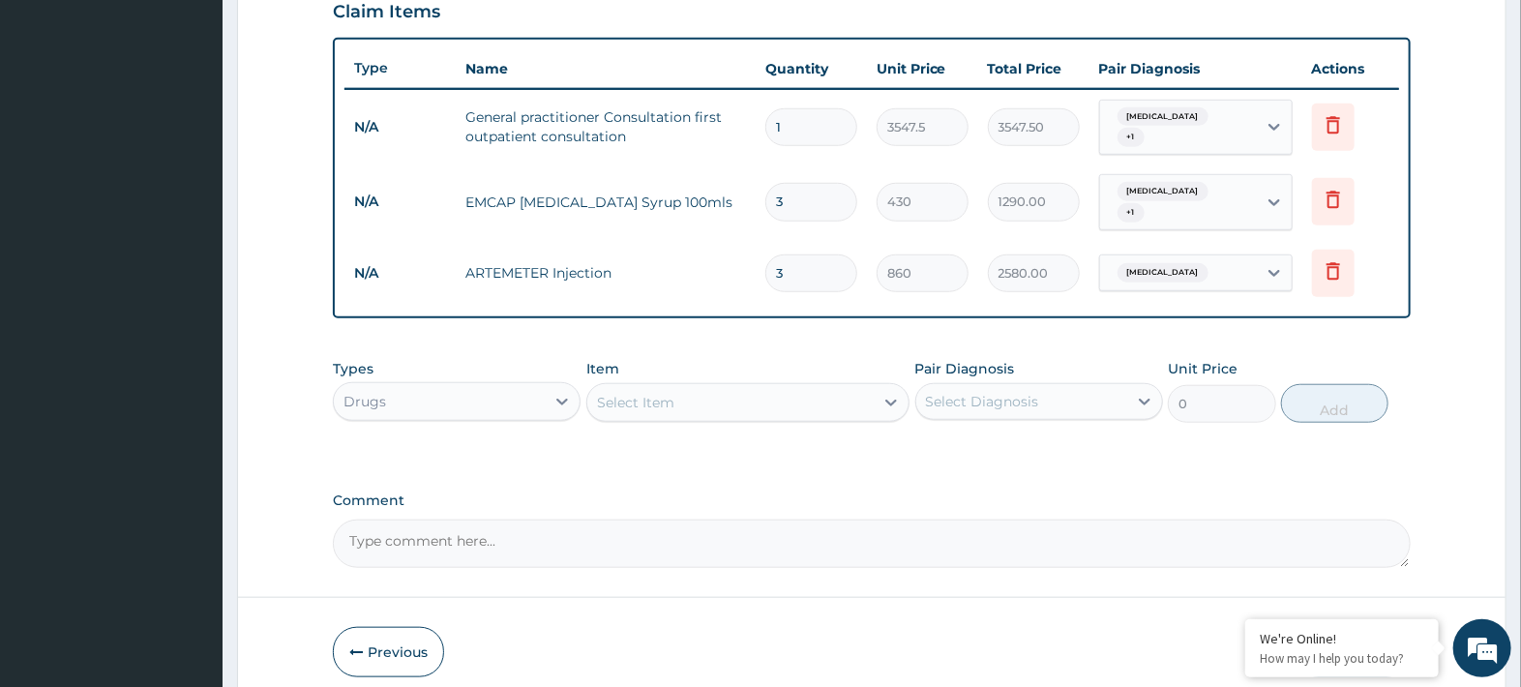
click at [1296, 520] on textarea "Comment" at bounding box center [872, 544] width 1078 height 48
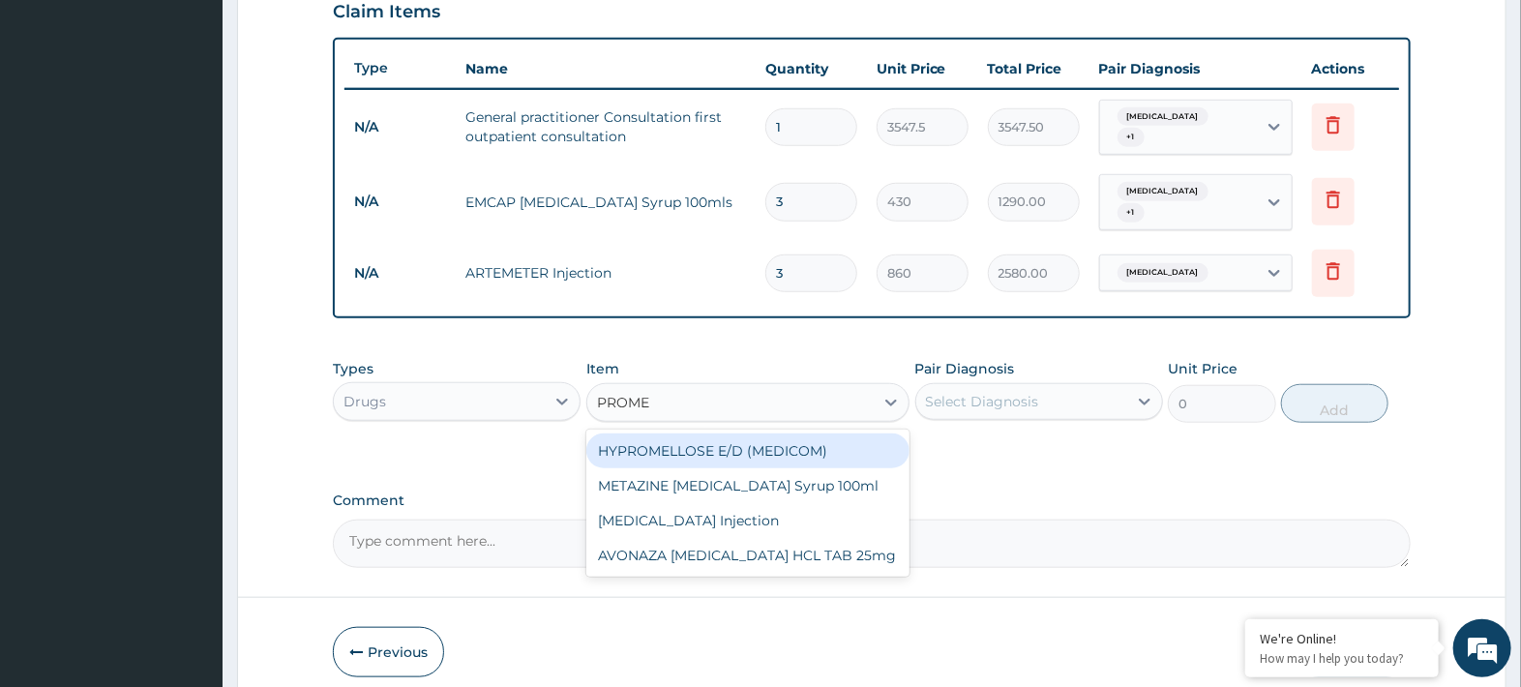
scroll to position [0, 0]
click at [852, 468] on div "METAZINE PROMETHAZINE Syrup 100ml" at bounding box center [747, 485] width 323 height 35
type input "PROME"
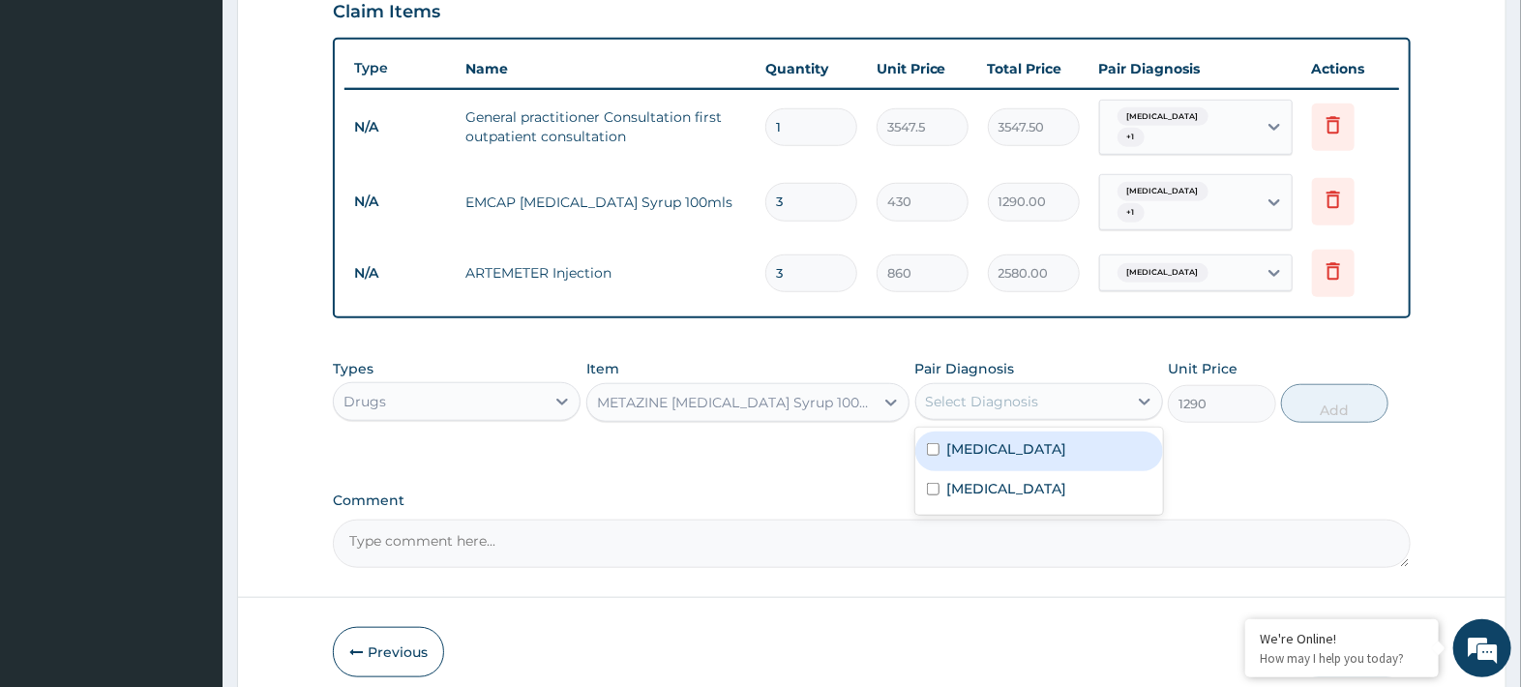
click at [1095, 432] on div "Malaria" at bounding box center [1039, 452] width 248 height 40
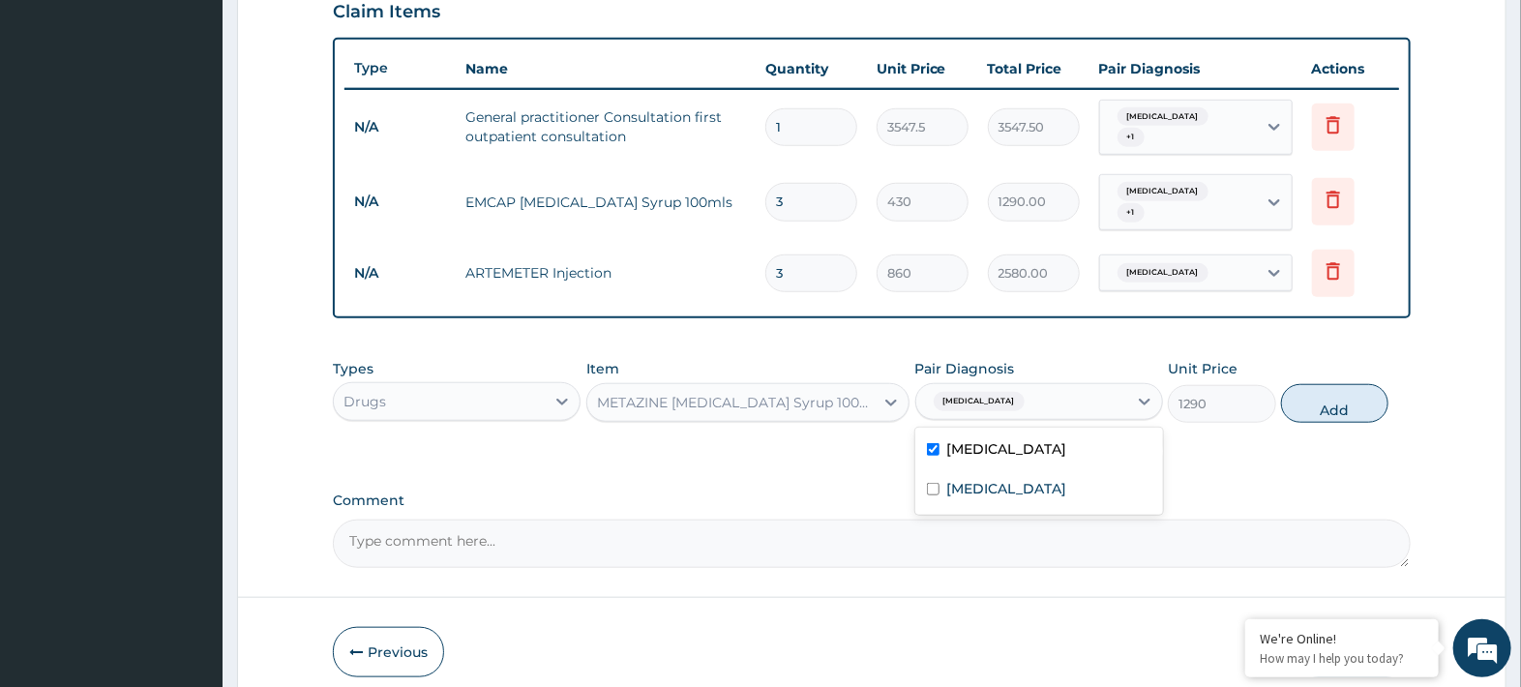
click at [1067, 479] on label "Respiratory tract infection" at bounding box center [1007, 488] width 120 height 19
click at [1323, 396] on button "Add" at bounding box center [1334, 403] width 107 height 39
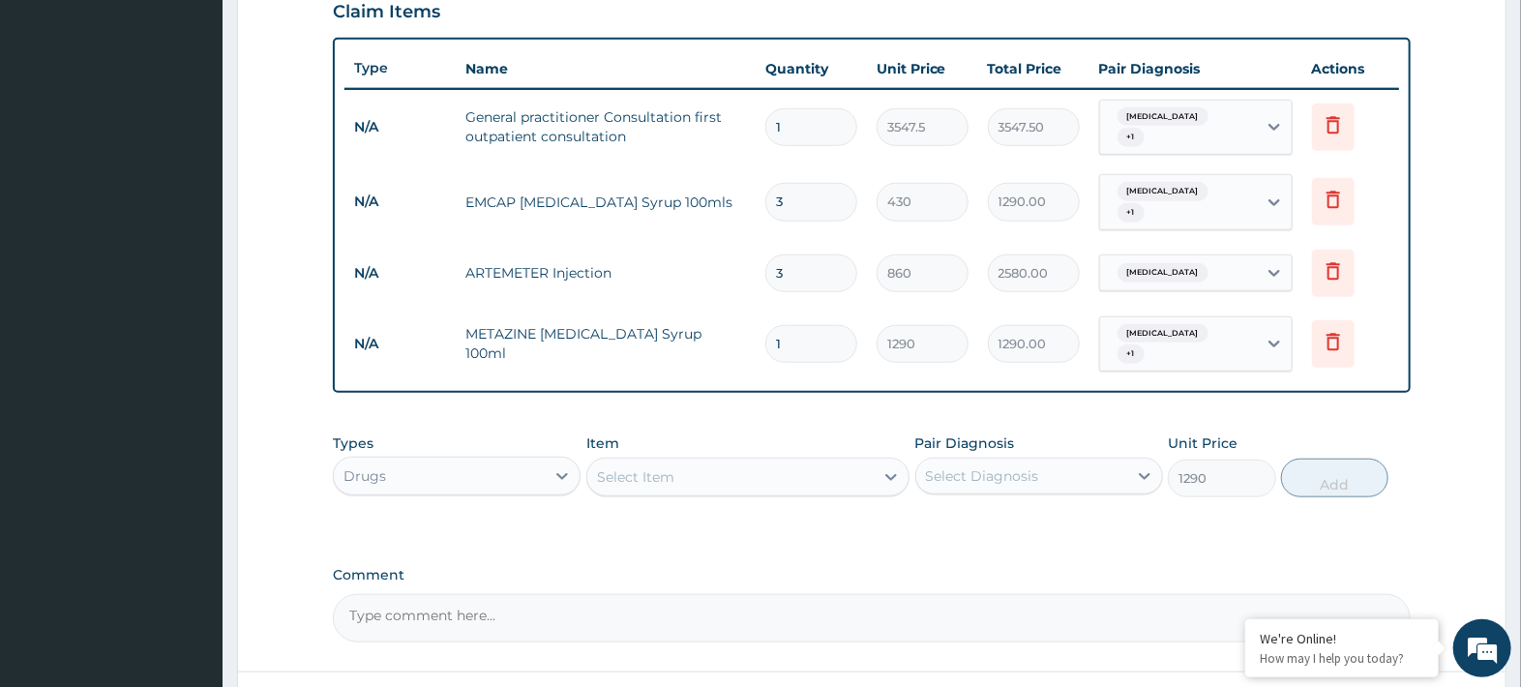
type input "0"
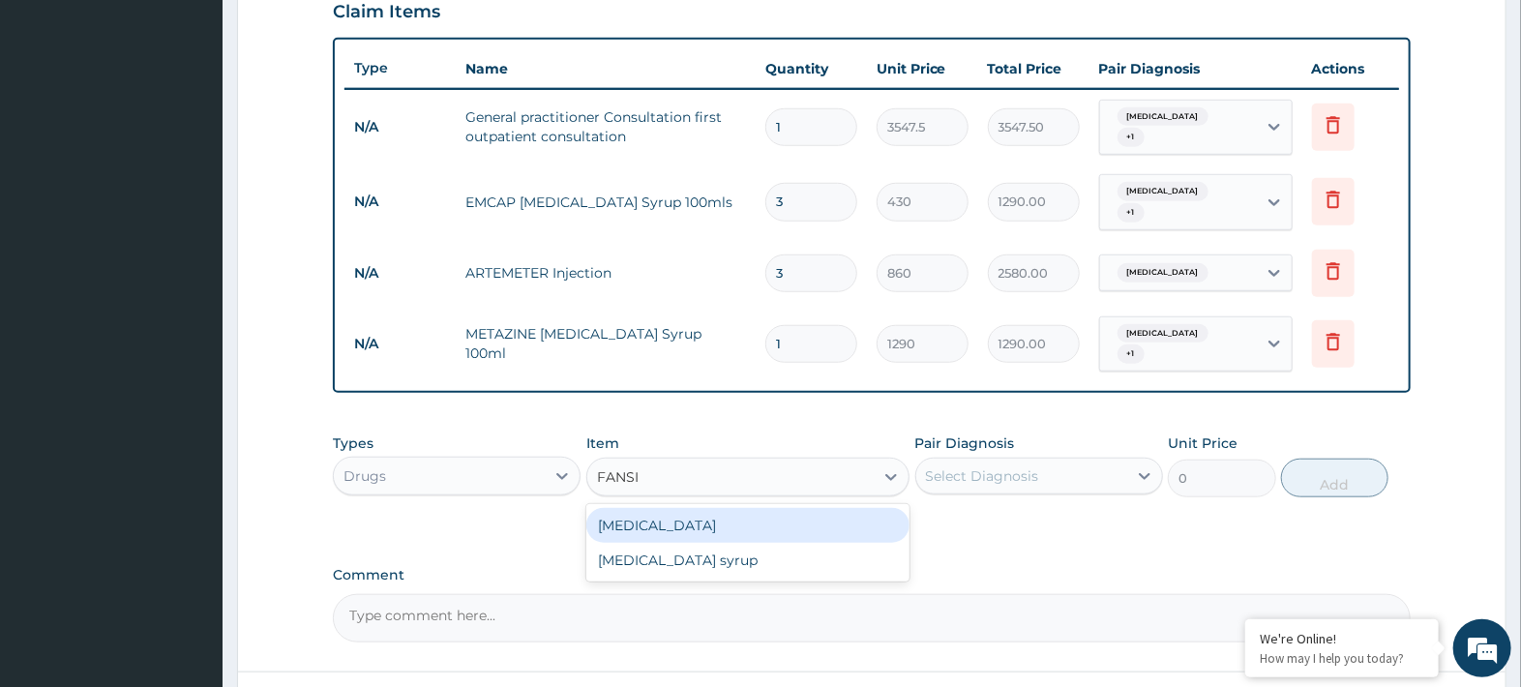
click at [774, 508] on div "Fansidar" at bounding box center [747, 525] width 323 height 35
type input "FANSI"
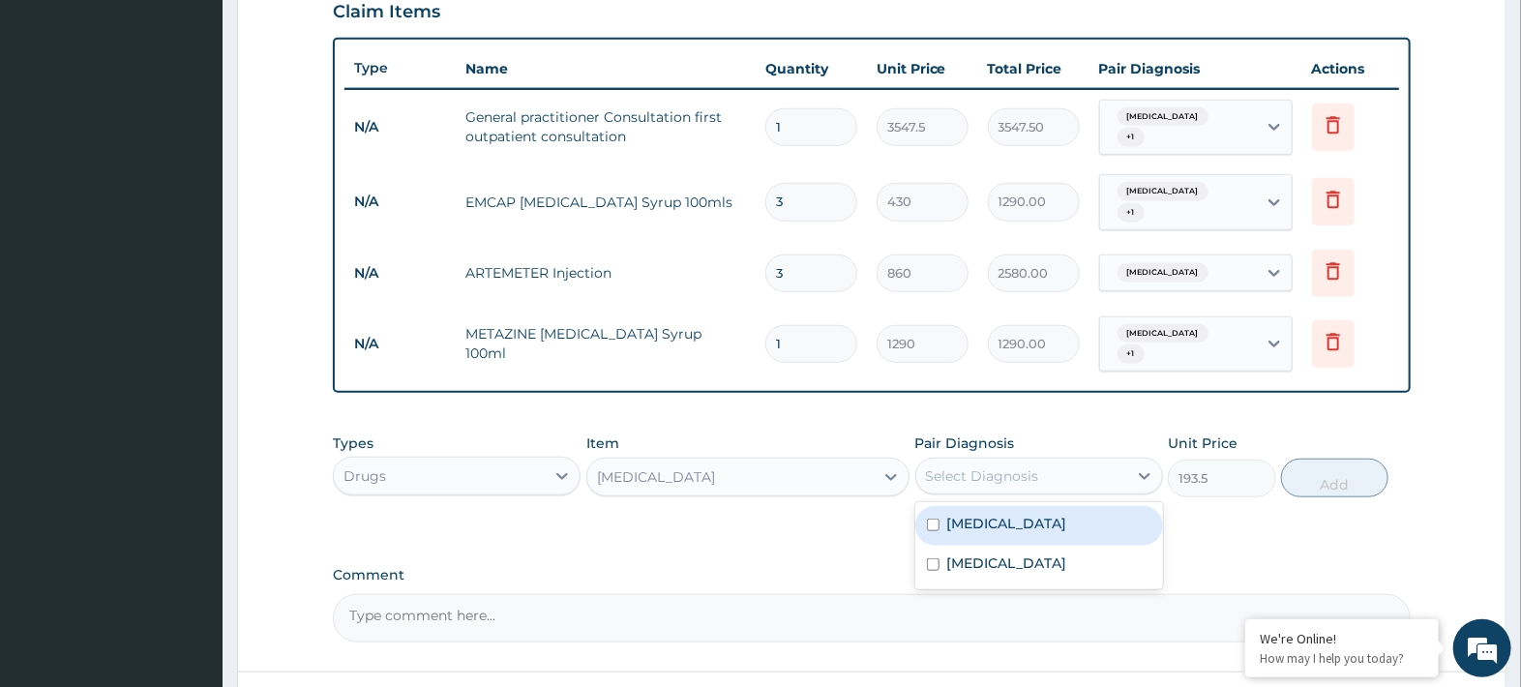
click at [1063, 506] on div "Malaria" at bounding box center [1039, 526] width 248 height 40
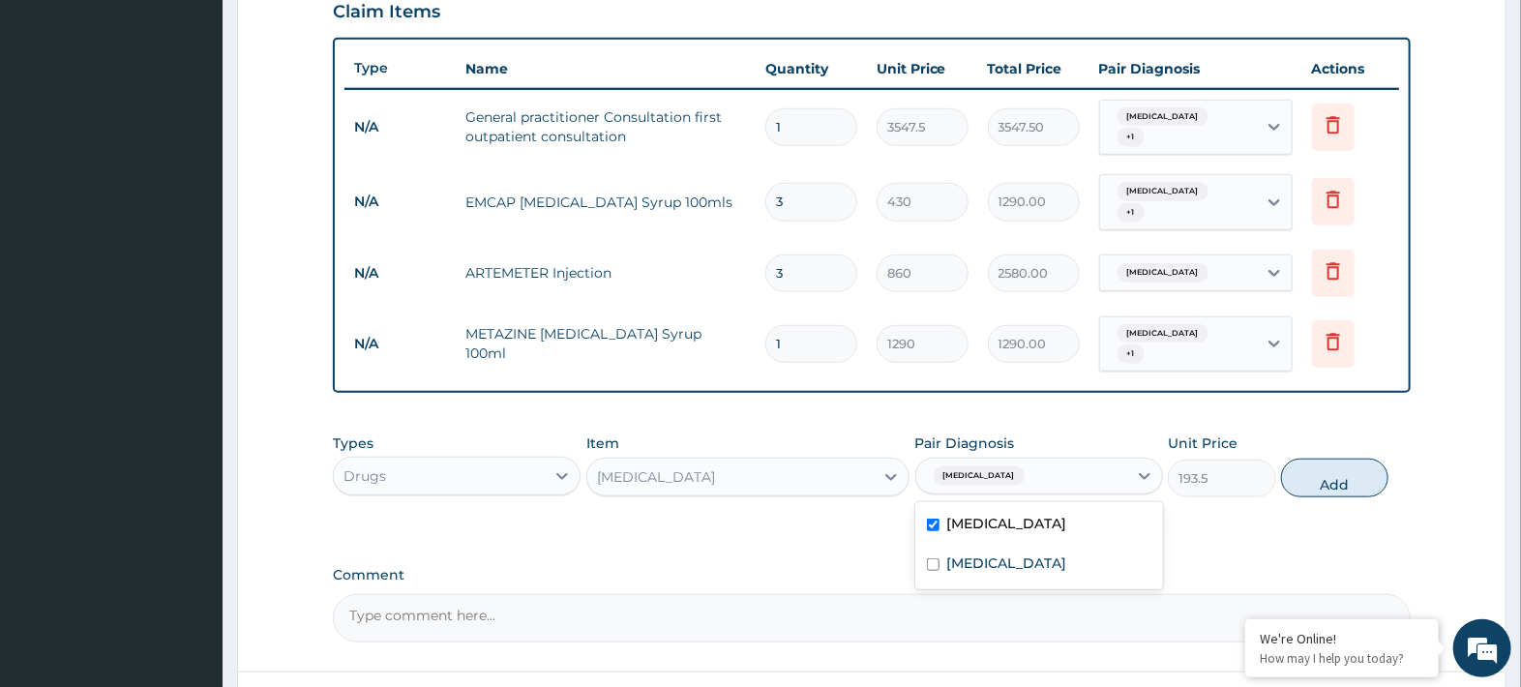
click at [1043, 554] on label "Respiratory tract infection" at bounding box center [1007, 563] width 120 height 19
click at [1333, 459] on button "Add" at bounding box center [1334, 478] width 107 height 39
type input "0"
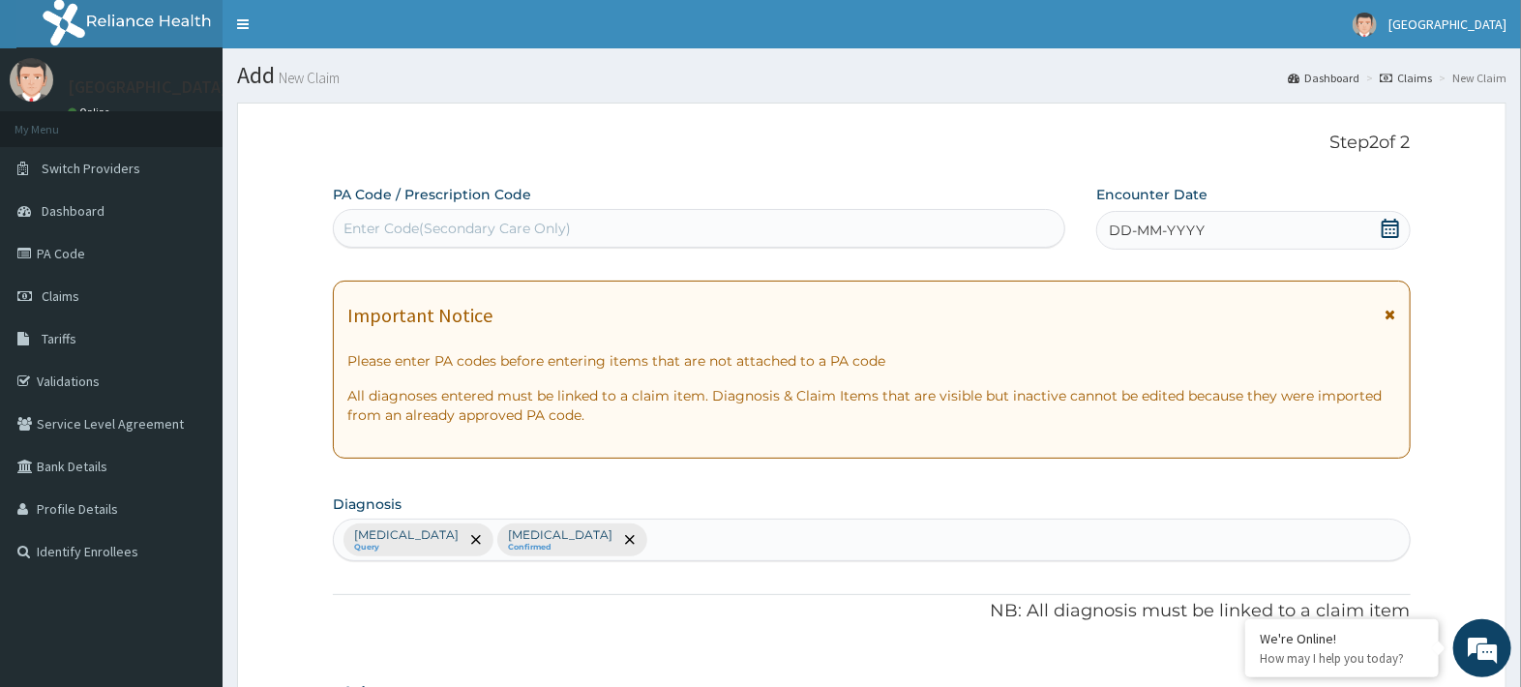
click at [1258, 230] on div "DD-MM-YYYY" at bounding box center [1253, 230] width 314 height 39
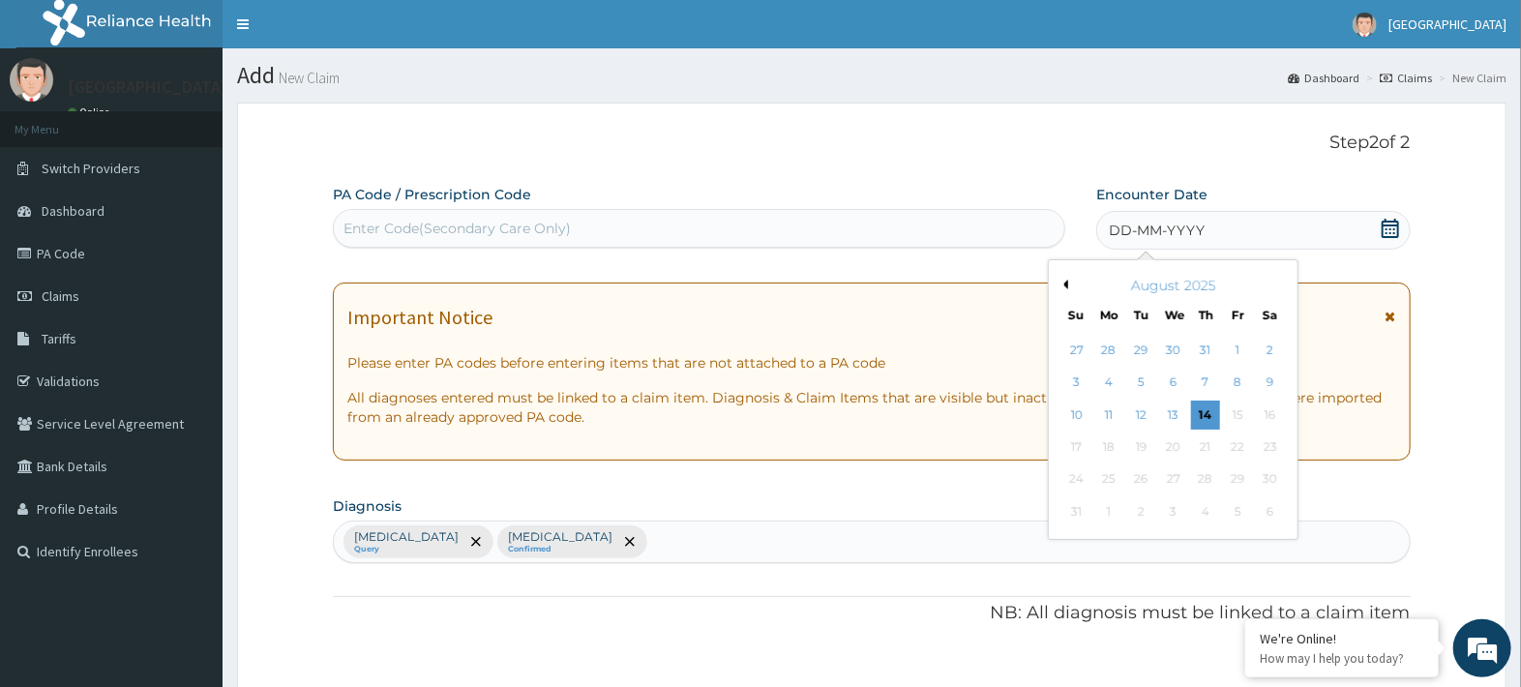
click at [1177, 414] on div "13" at bounding box center [1173, 415] width 29 height 29
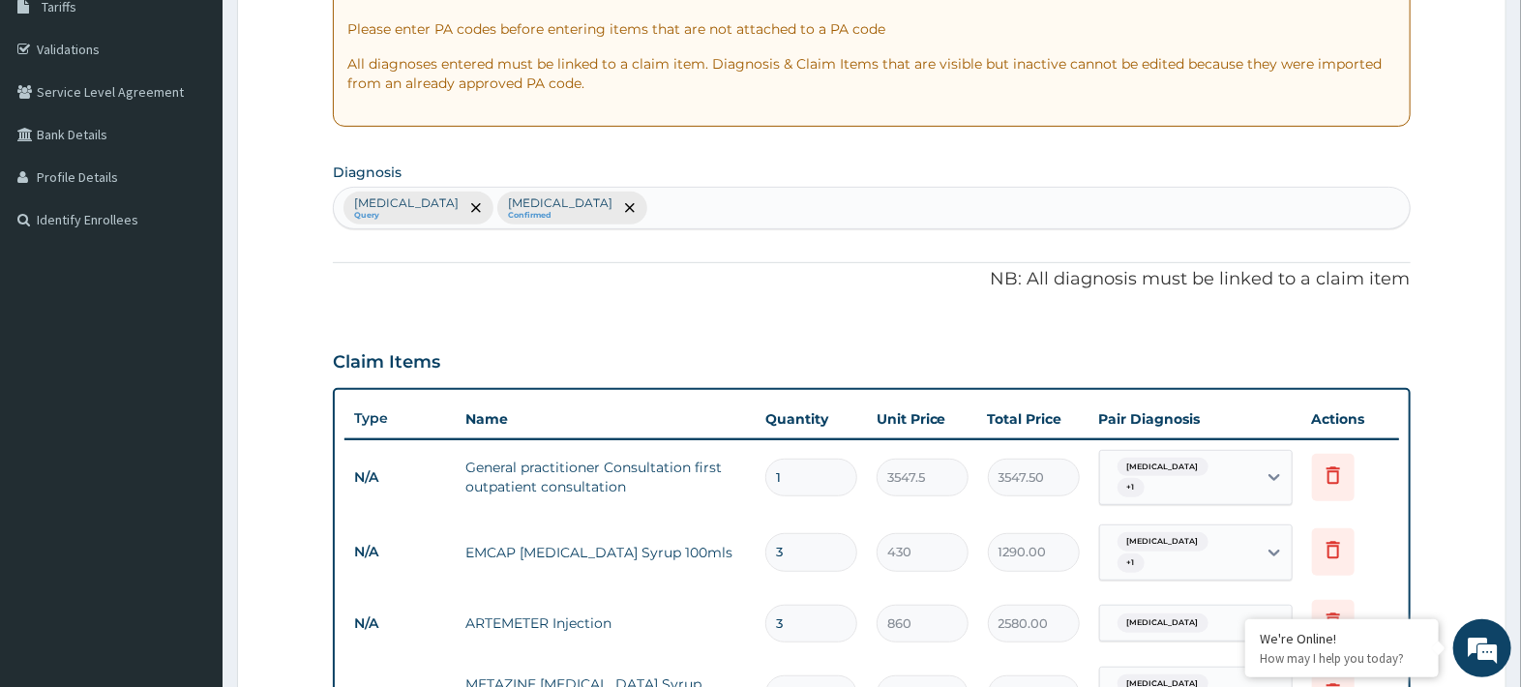
scroll to position [883, 0]
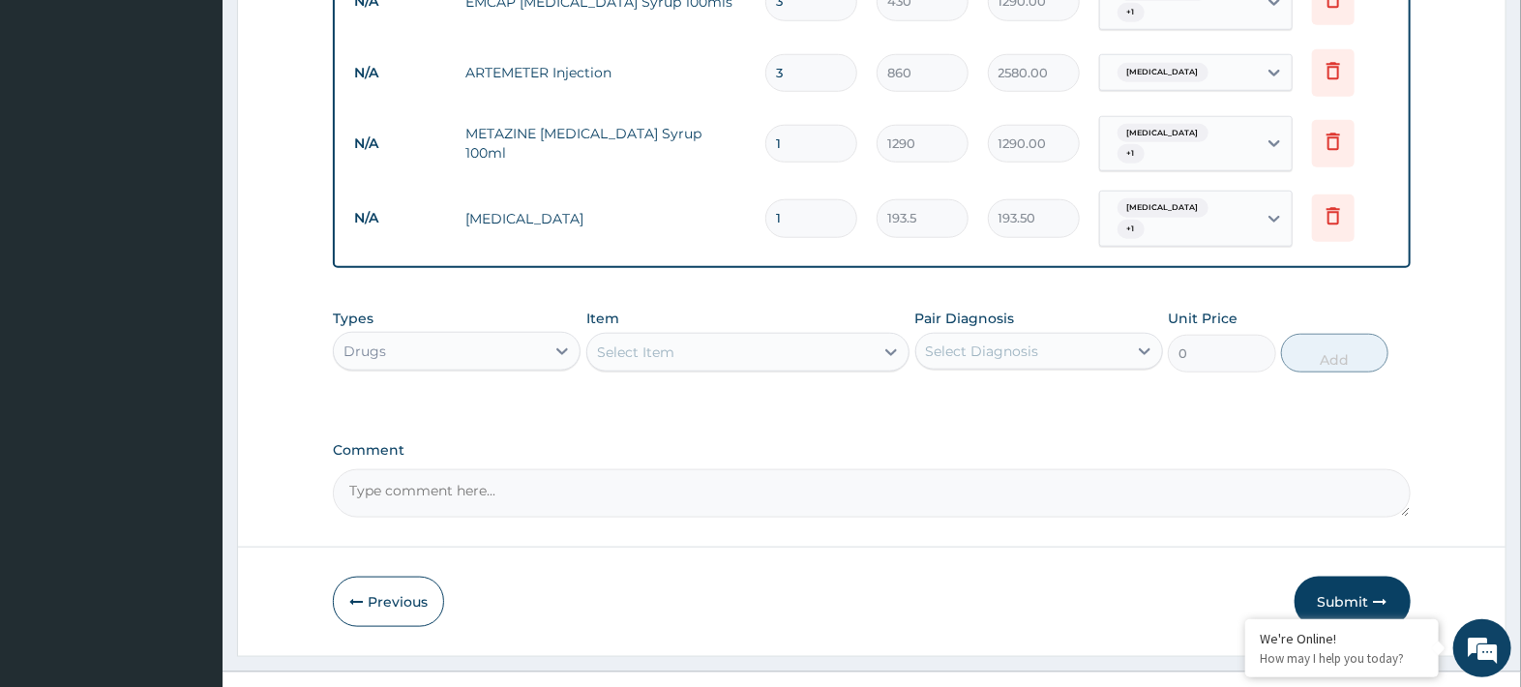
click at [1333, 577] on button "Submit" at bounding box center [1353, 602] width 116 height 50
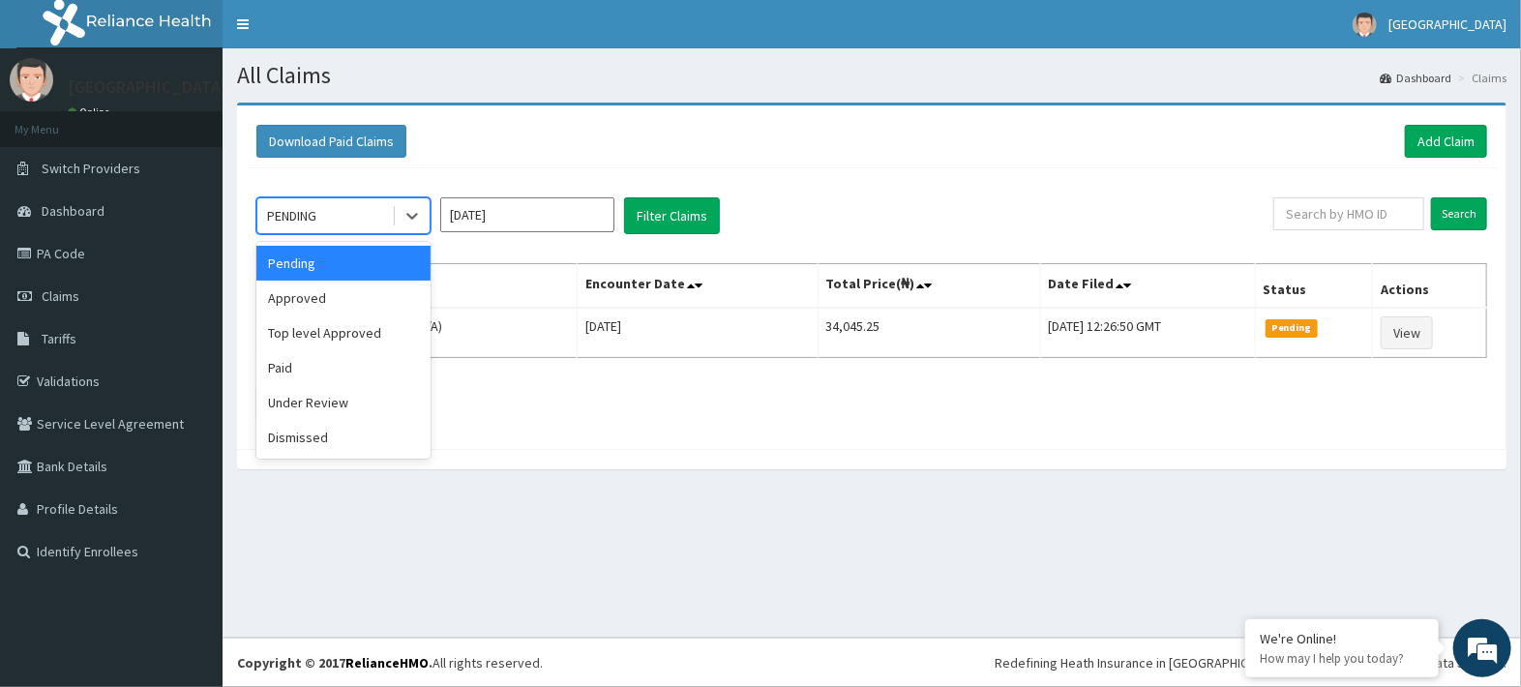
click at [306, 297] on div "Approved" at bounding box center [343, 298] width 174 height 35
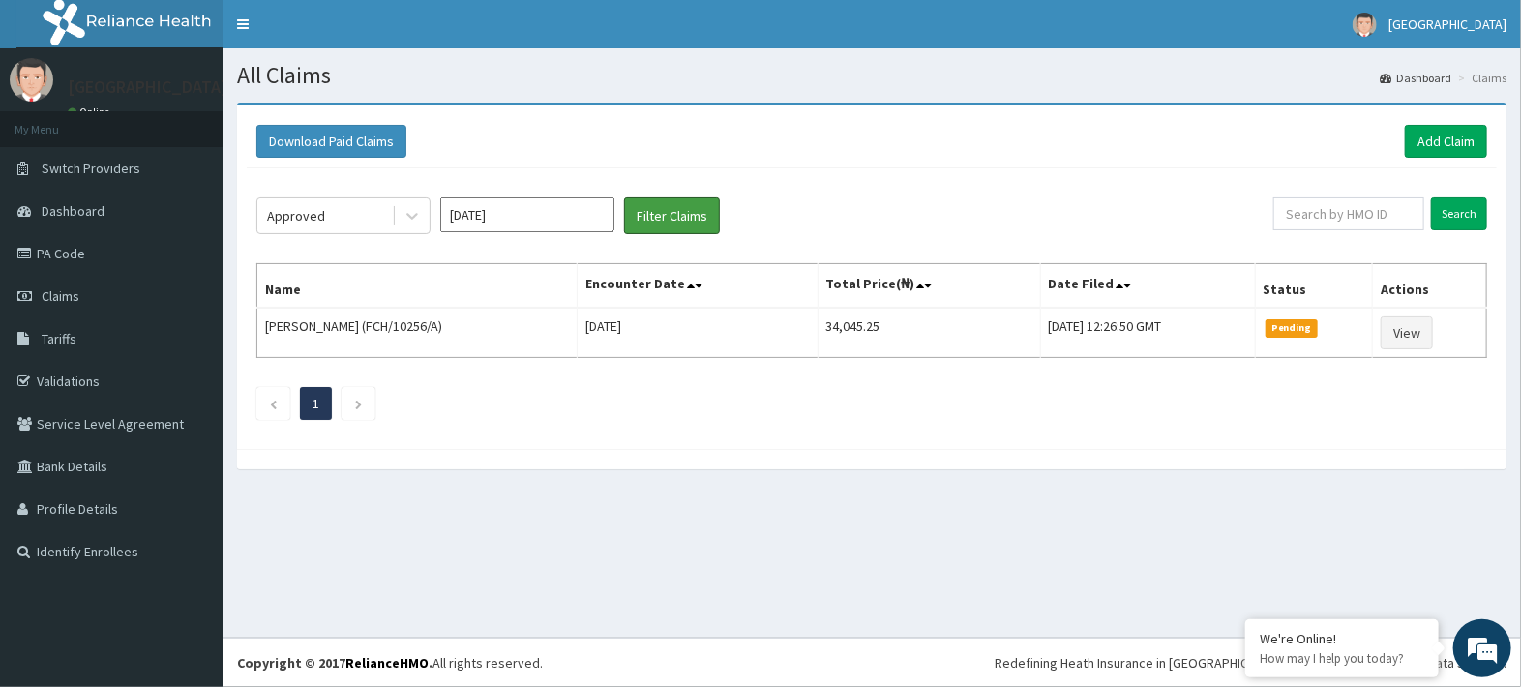
click at [654, 217] on button "Filter Claims" at bounding box center [672, 215] width 96 height 37
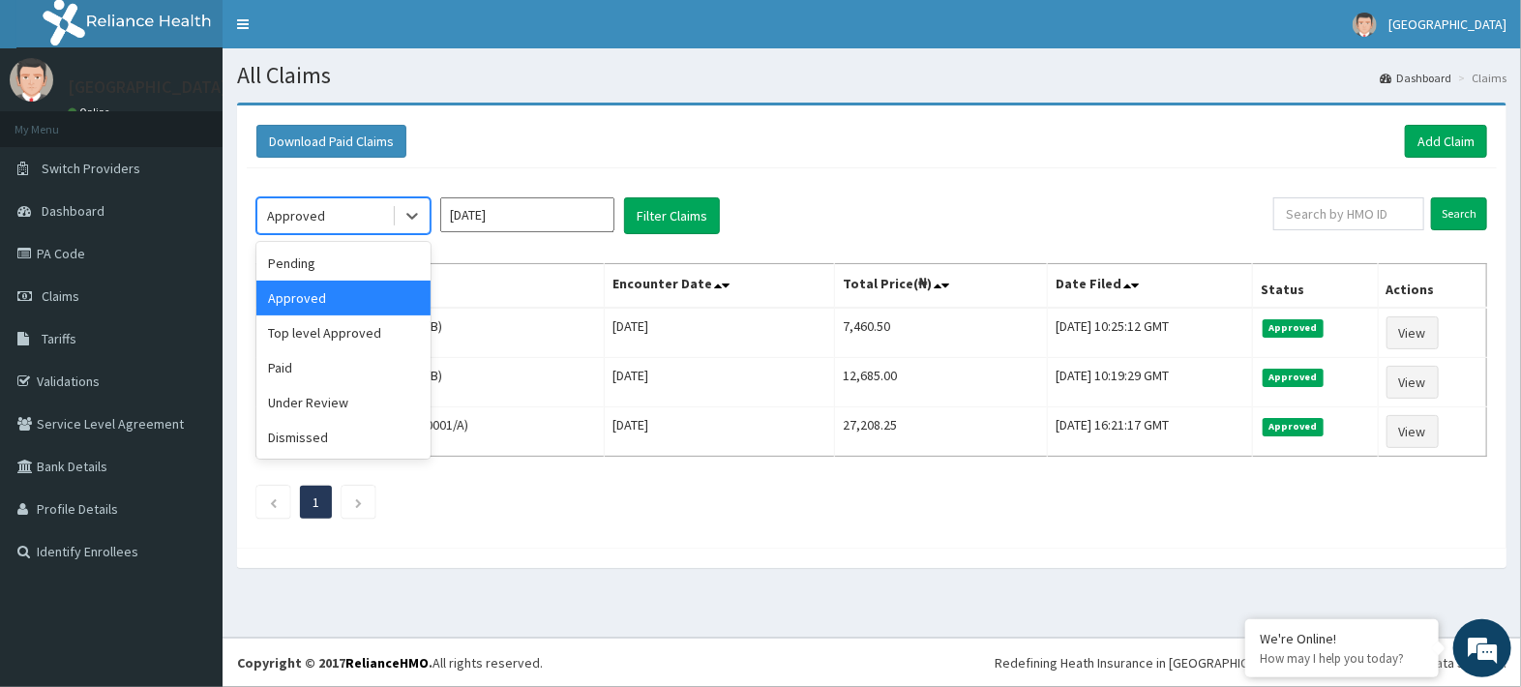
click at [304, 393] on div "Under Review" at bounding box center [343, 402] width 174 height 35
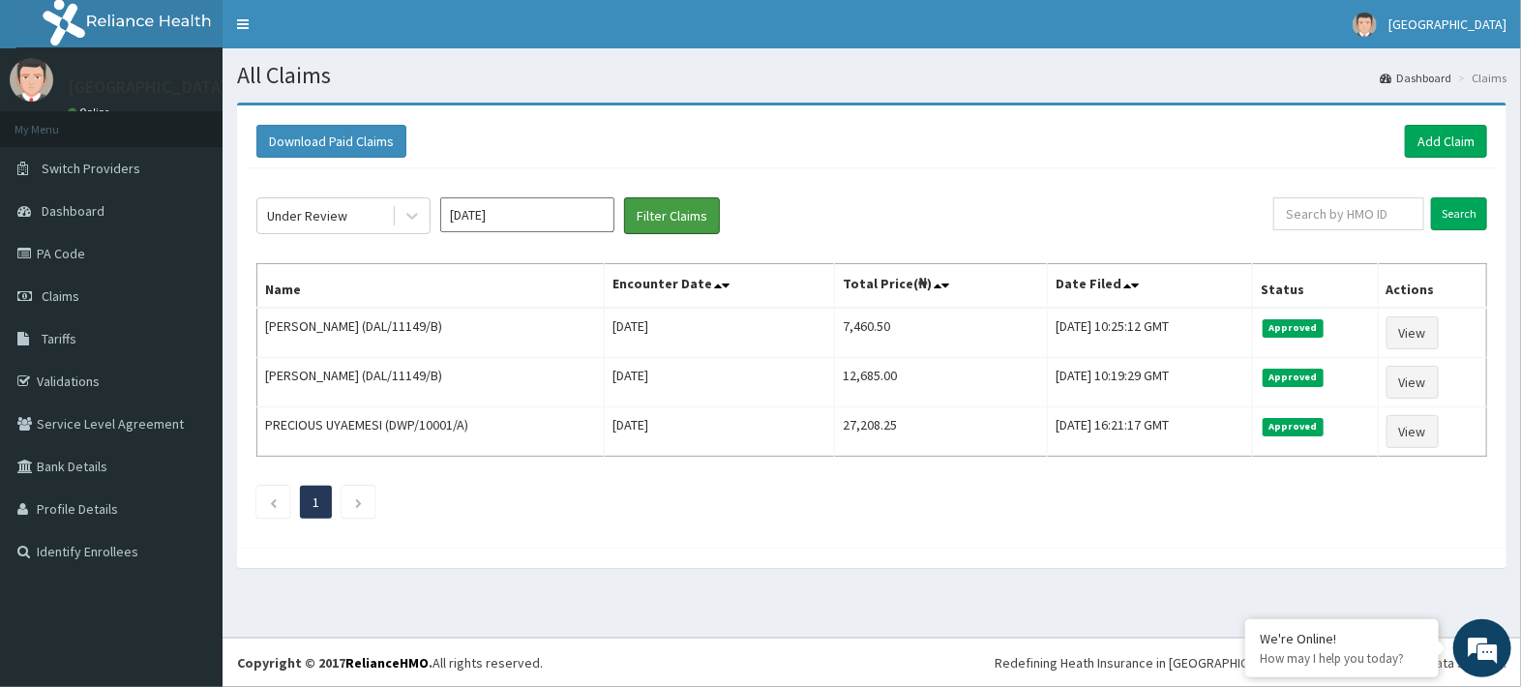
click at [670, 230] on button "Filter Claims" at bounding box center [672, 215] width 96 height 37
